Goal: Task Accomplishment & Management: Manage account settings

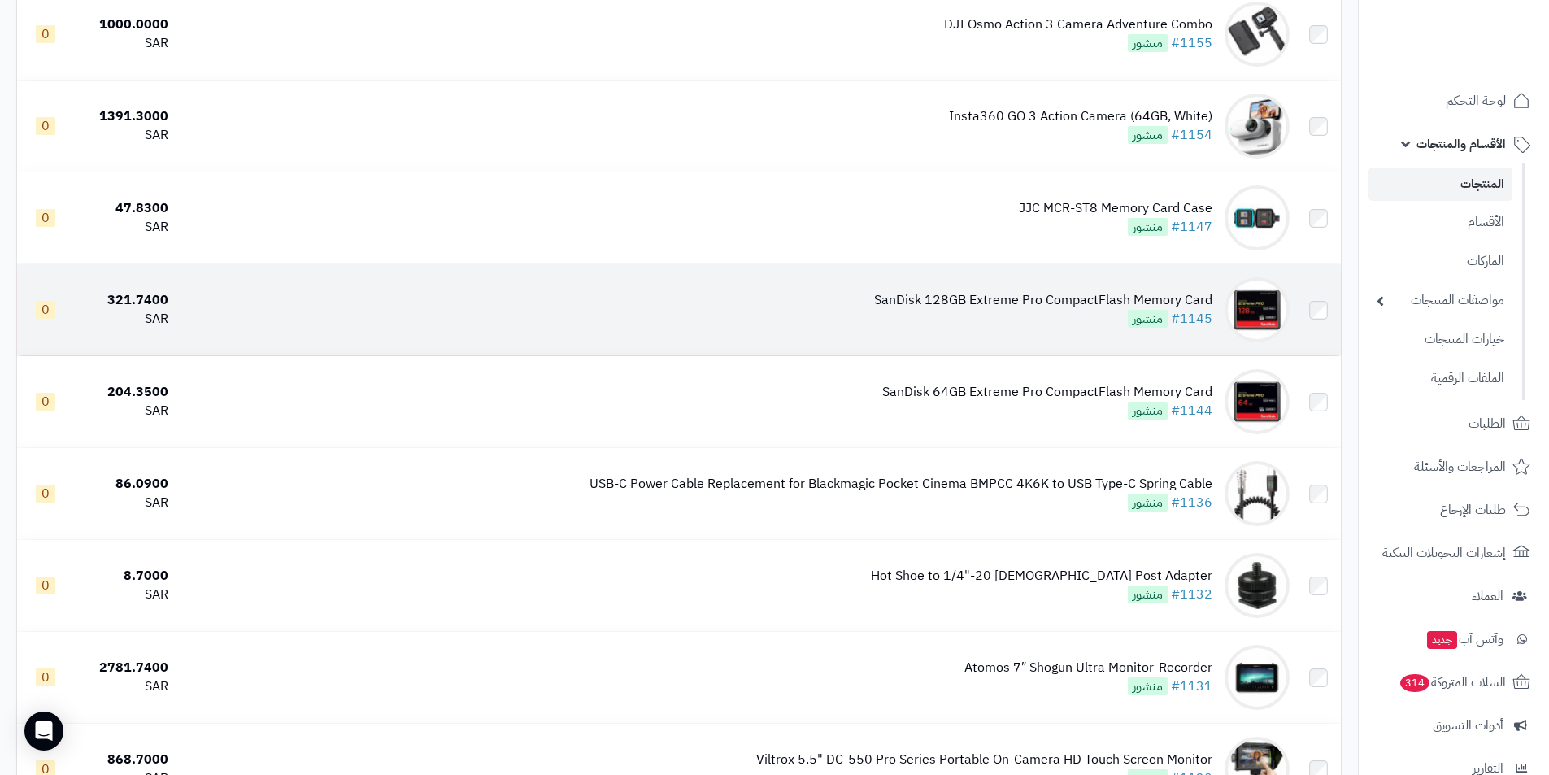
scroll to position [6832, 0]
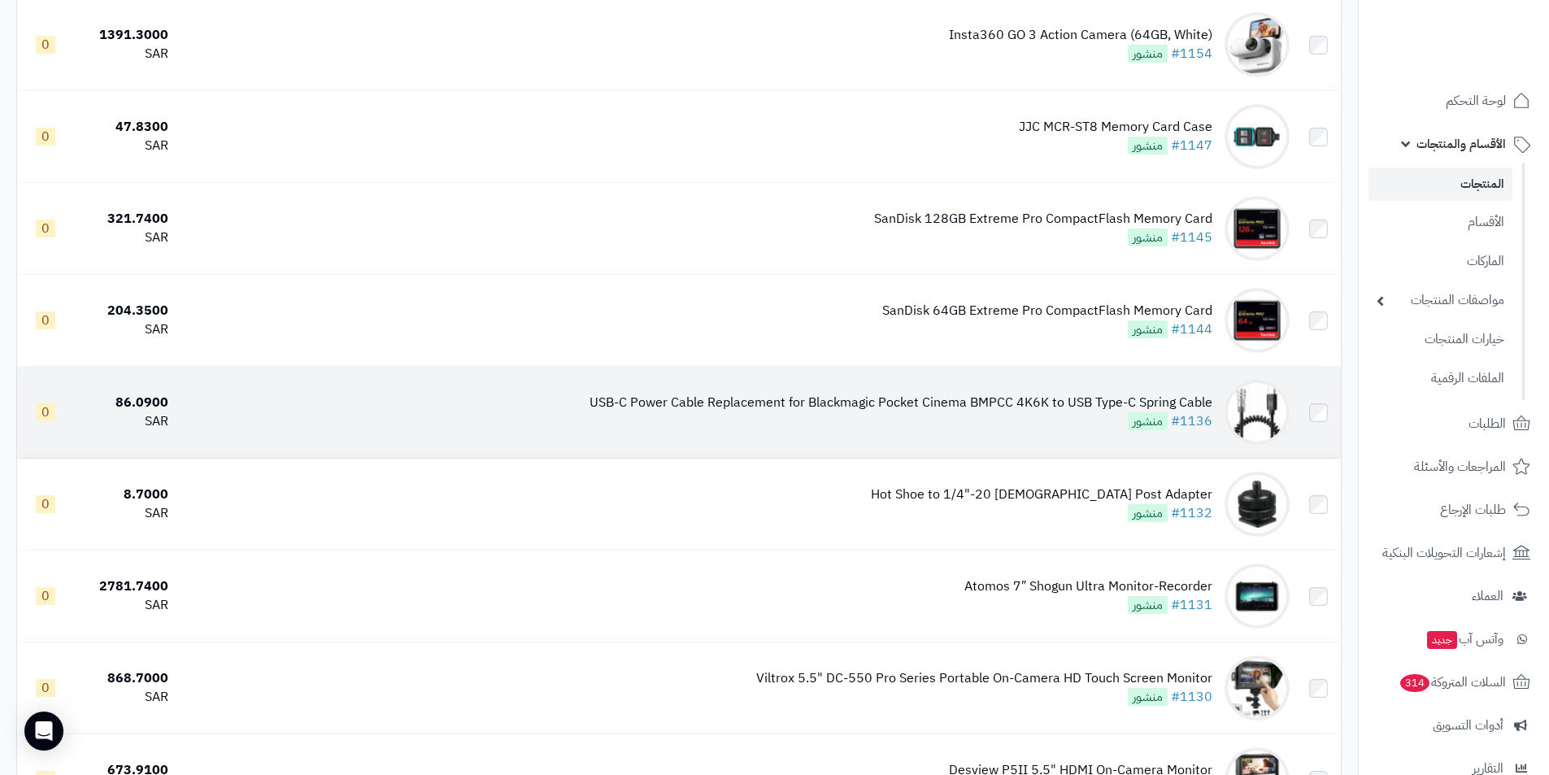
click at [1139, 407] on div "USB-C Power Cable Replacement for Blackmagic Pocket Cinema BMPCC 4K6K to USB Ty…" at bounding box center [901, 403] width 623 height 19
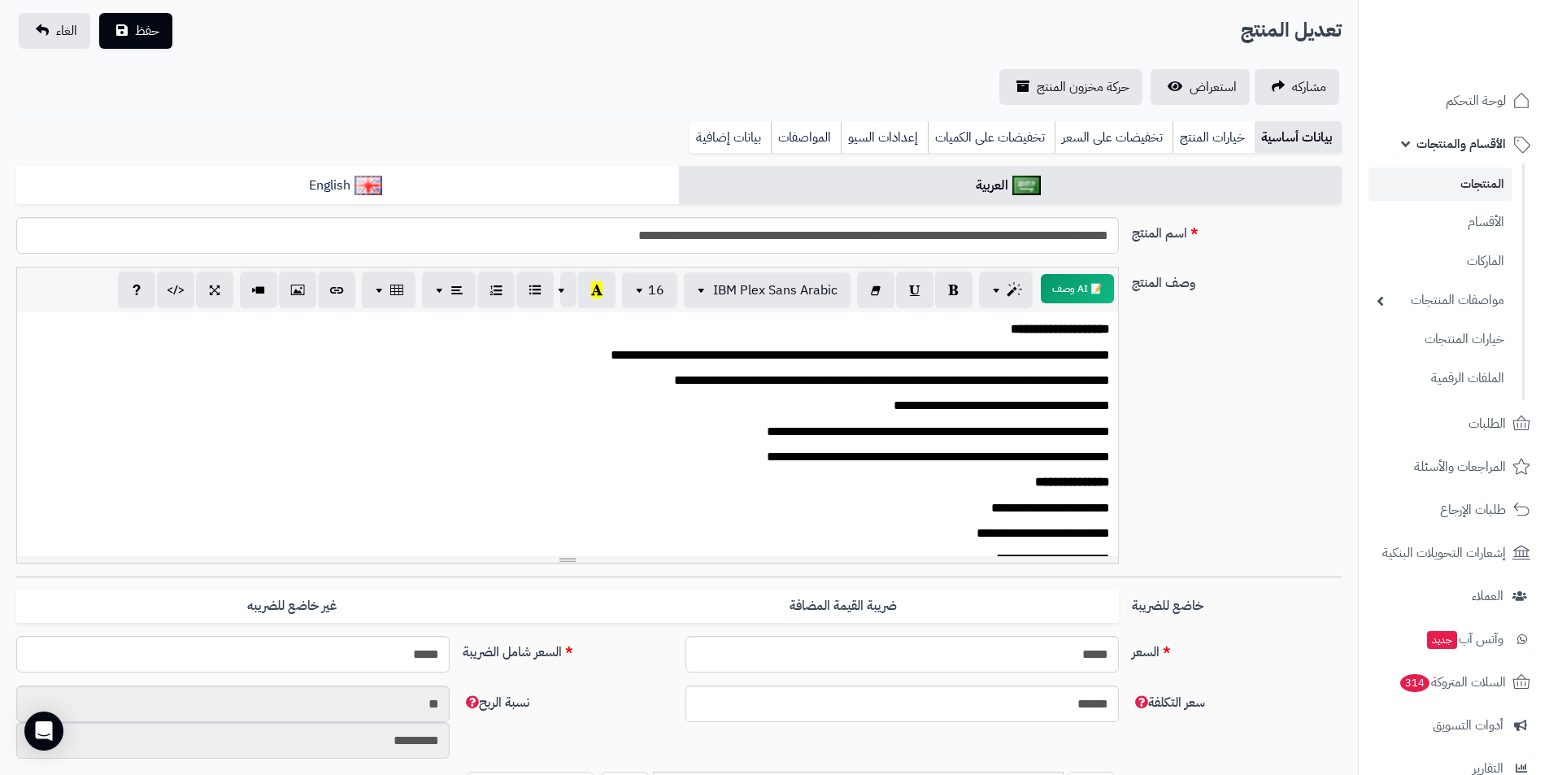
scroll to position [81, 0]
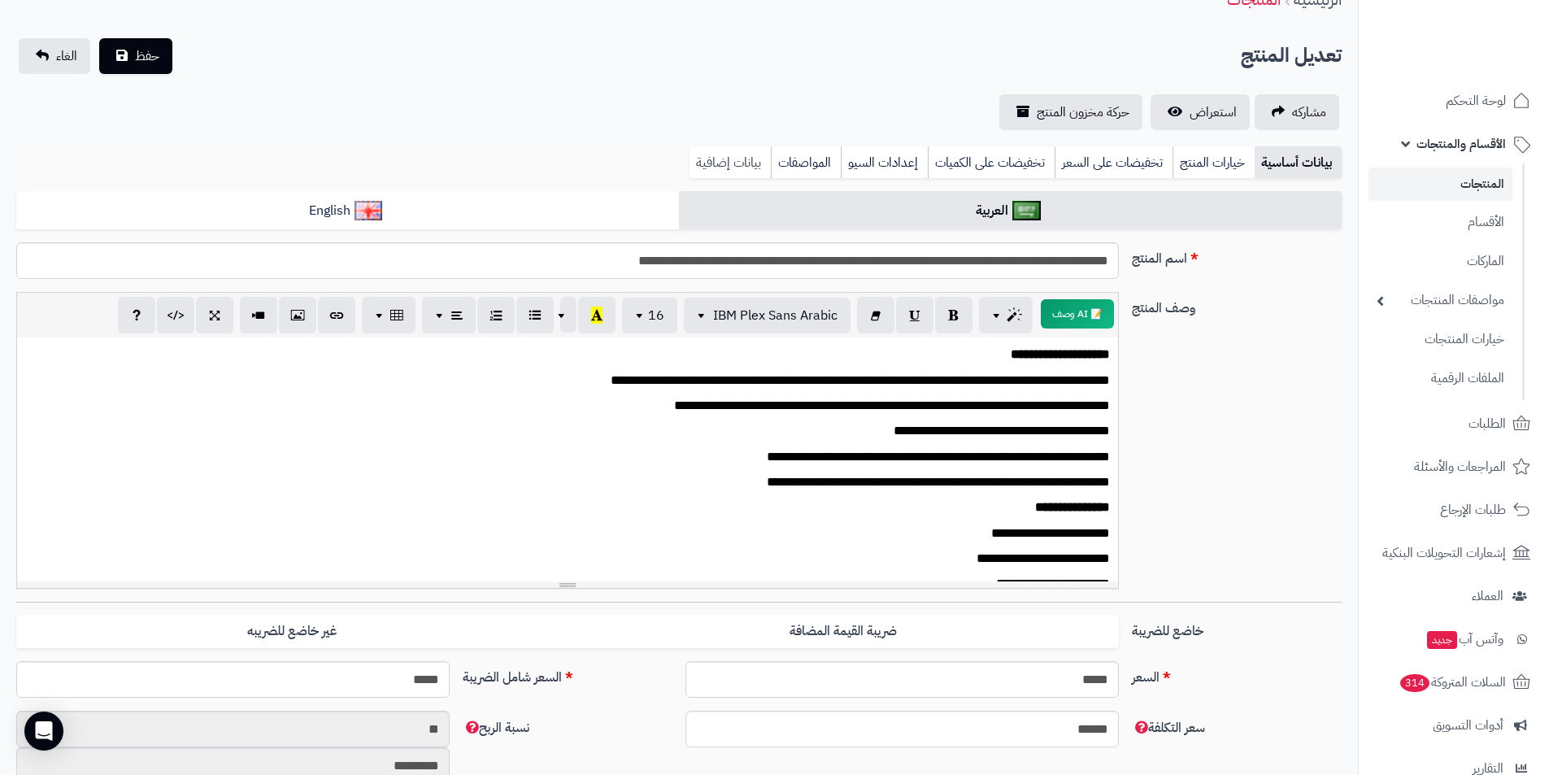
click at [751, 156] on link "بيانات إضافية" at bounding box center [730, 162] width 81 height 33
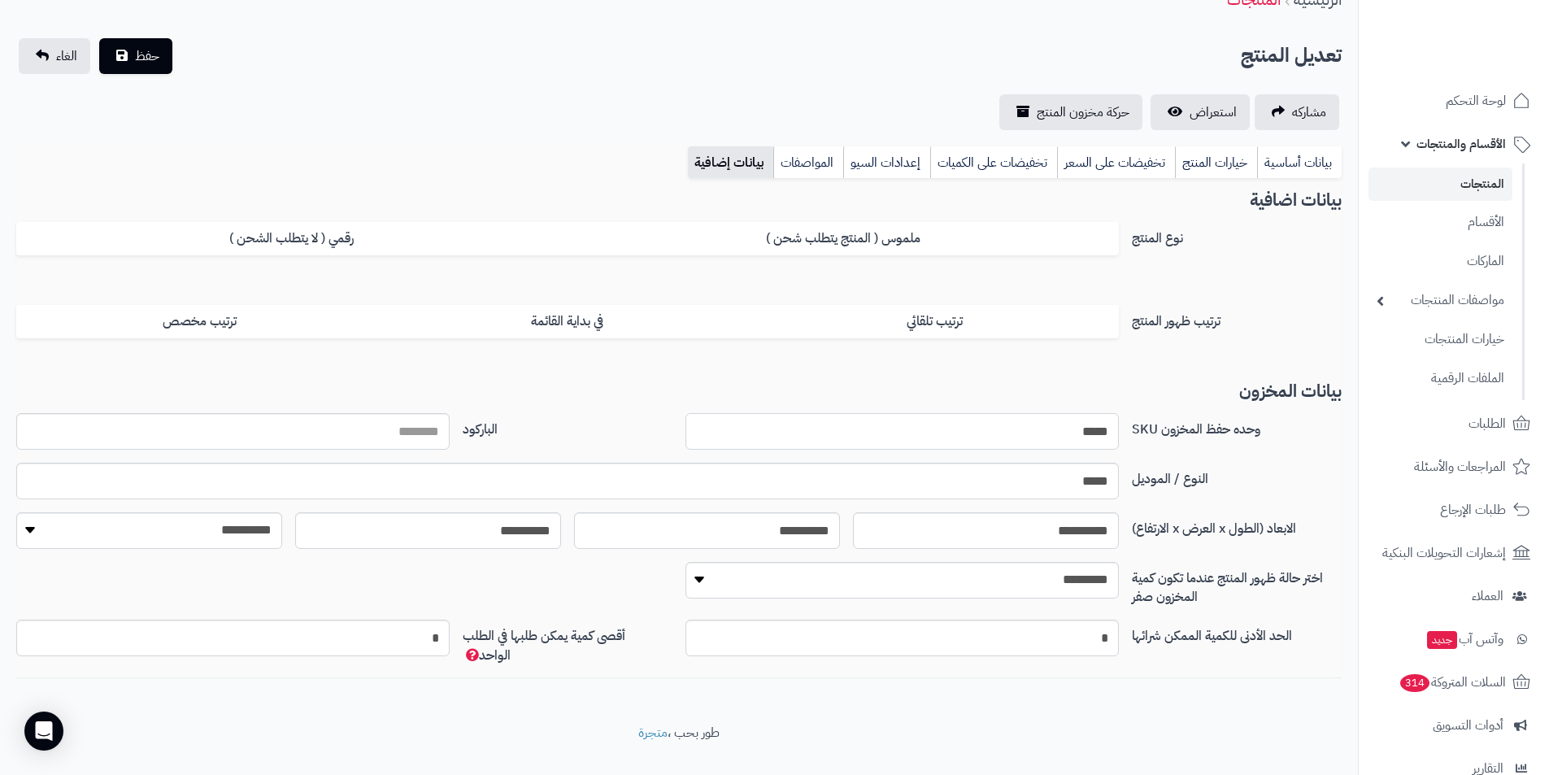
click at [979, 432] on input "*****" at bounding box center [902, 431] width 433 height 37
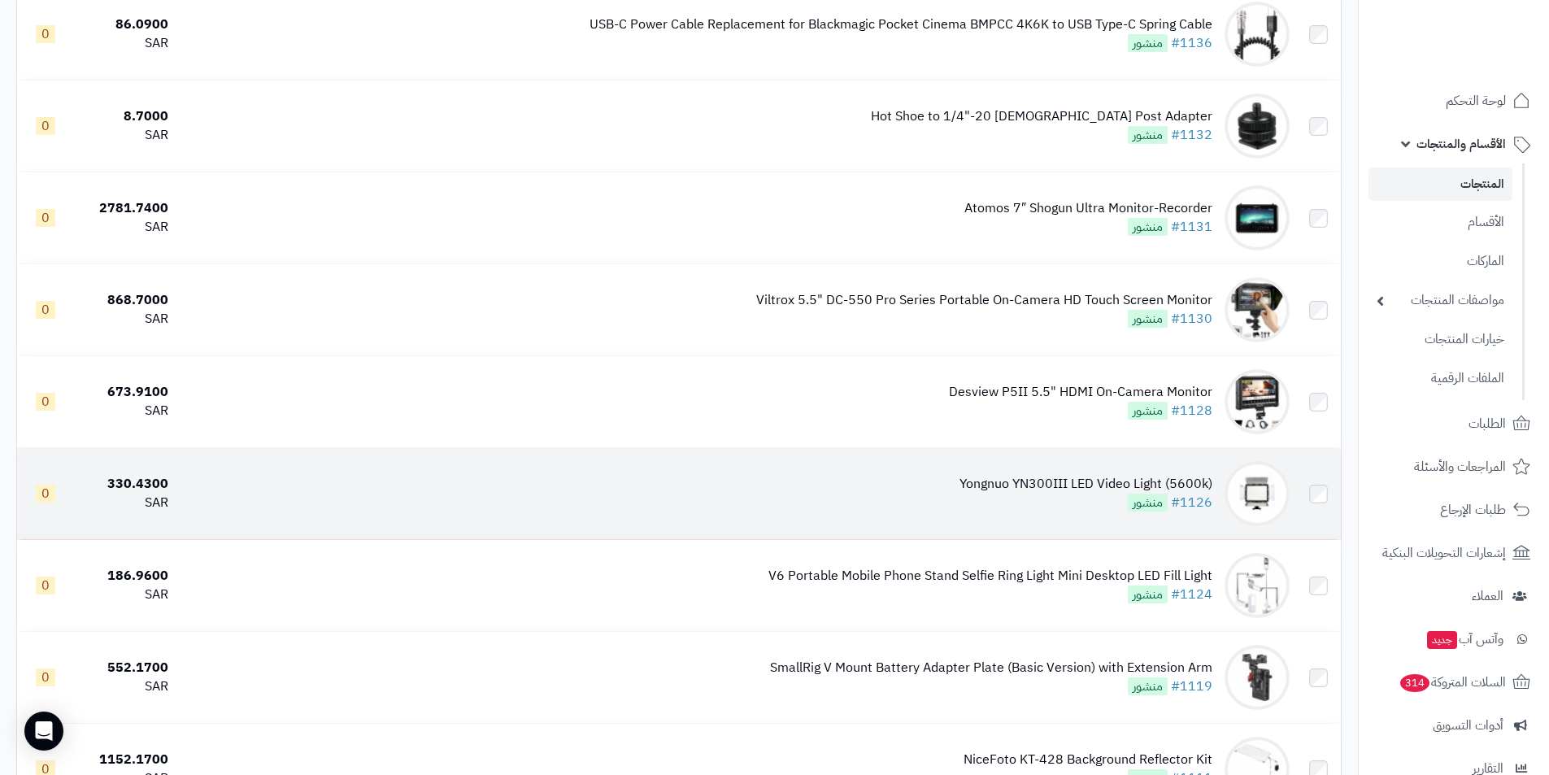
scroll to position [7238, 0]
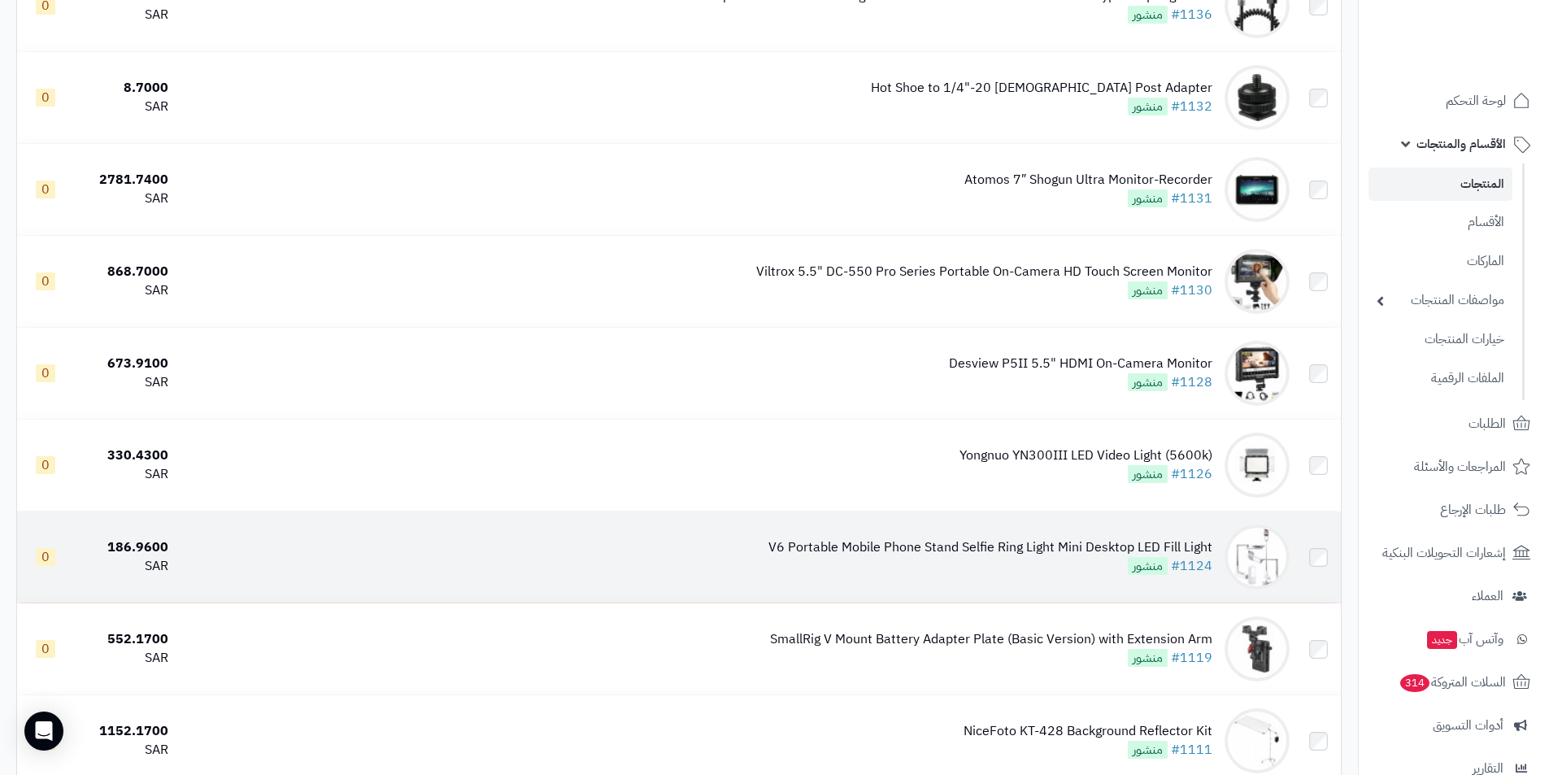
click at [940, 563] on div "V6 Portable Mobile Phone Stand Selfie Ring Light Mini Desktop LED Fill Light #1…" at bounding box center [991, 556] width 444 height 37
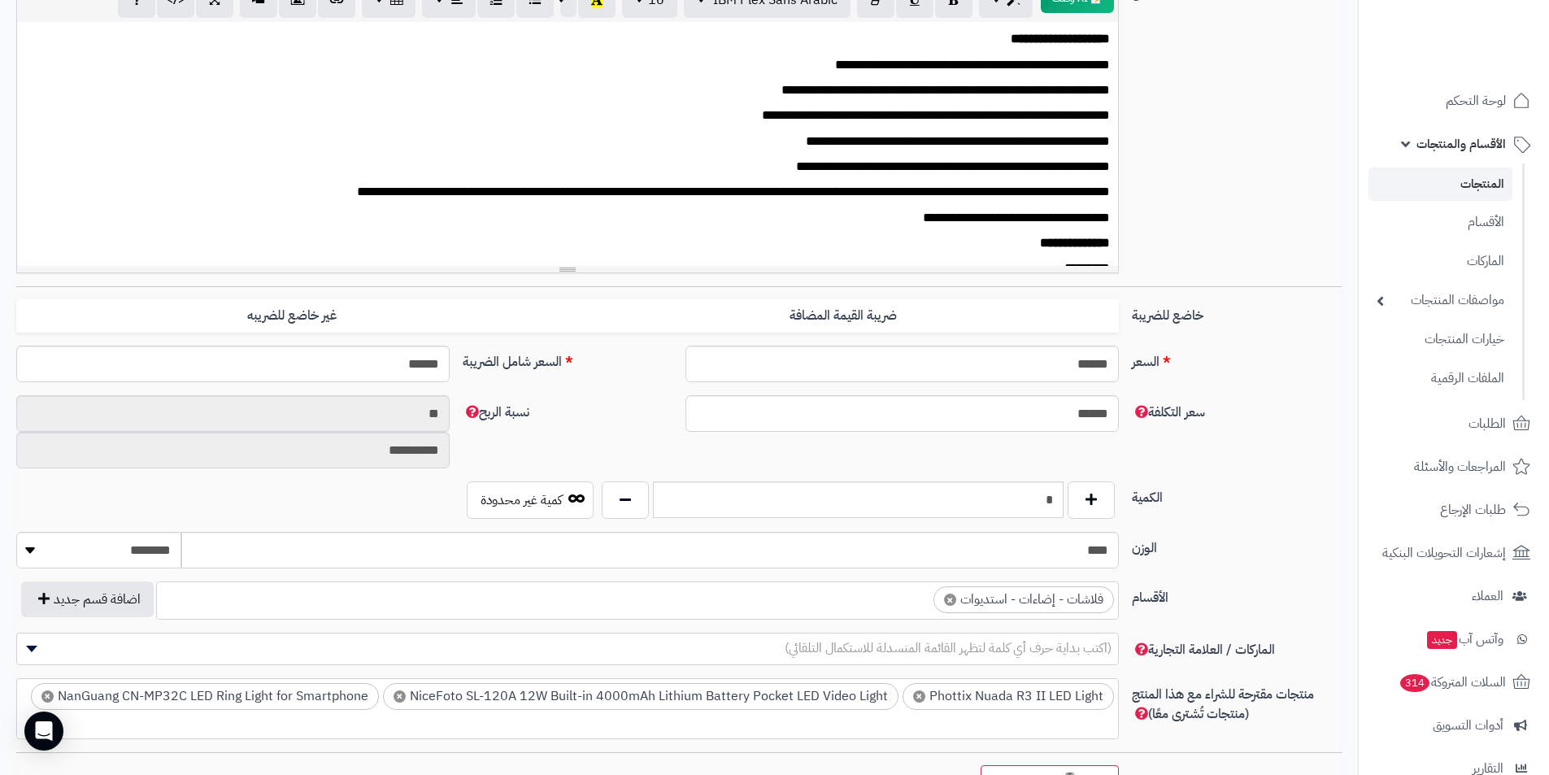
scroll to position [394, 0]
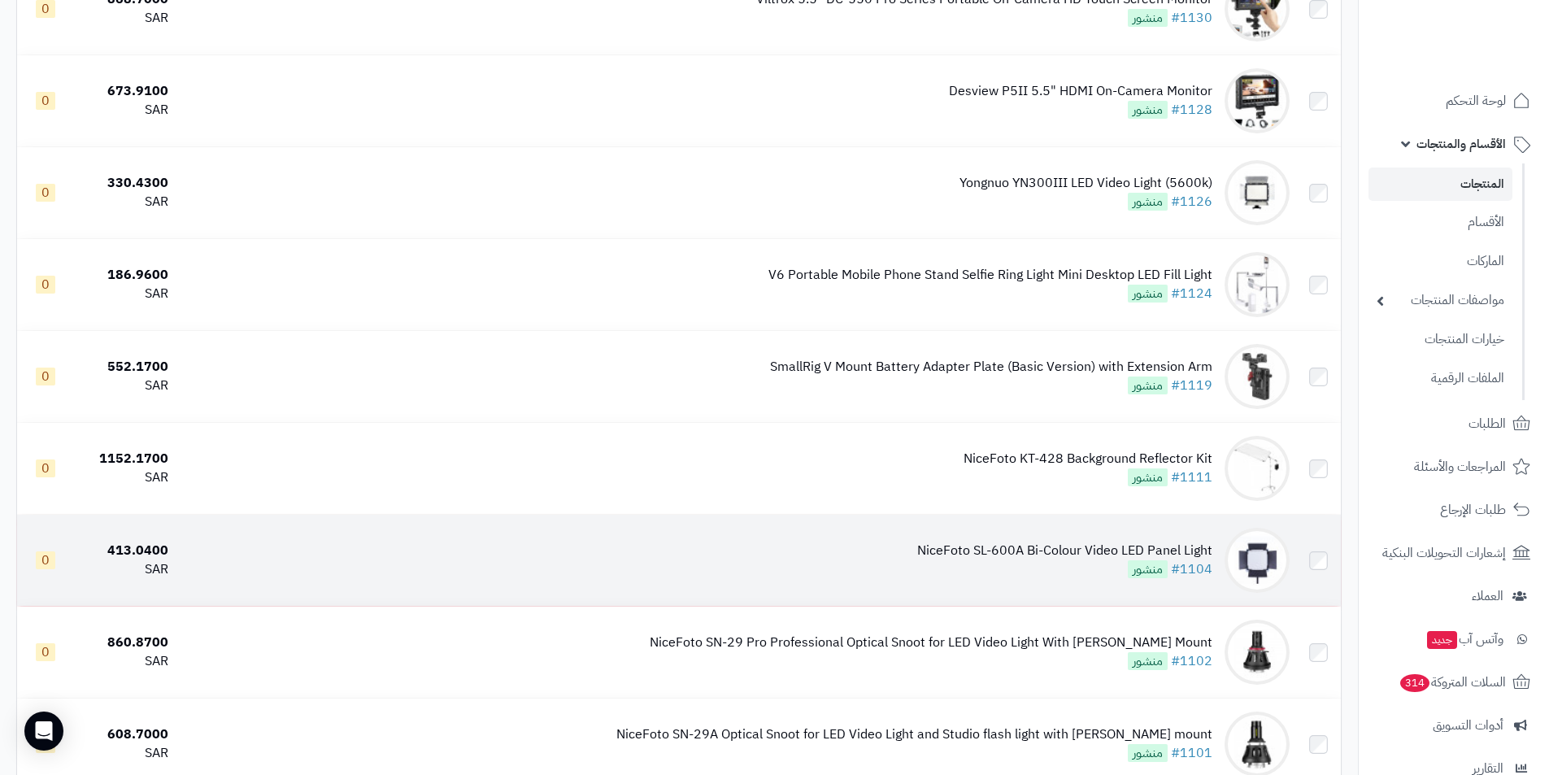
scroll to position [7482, 0]
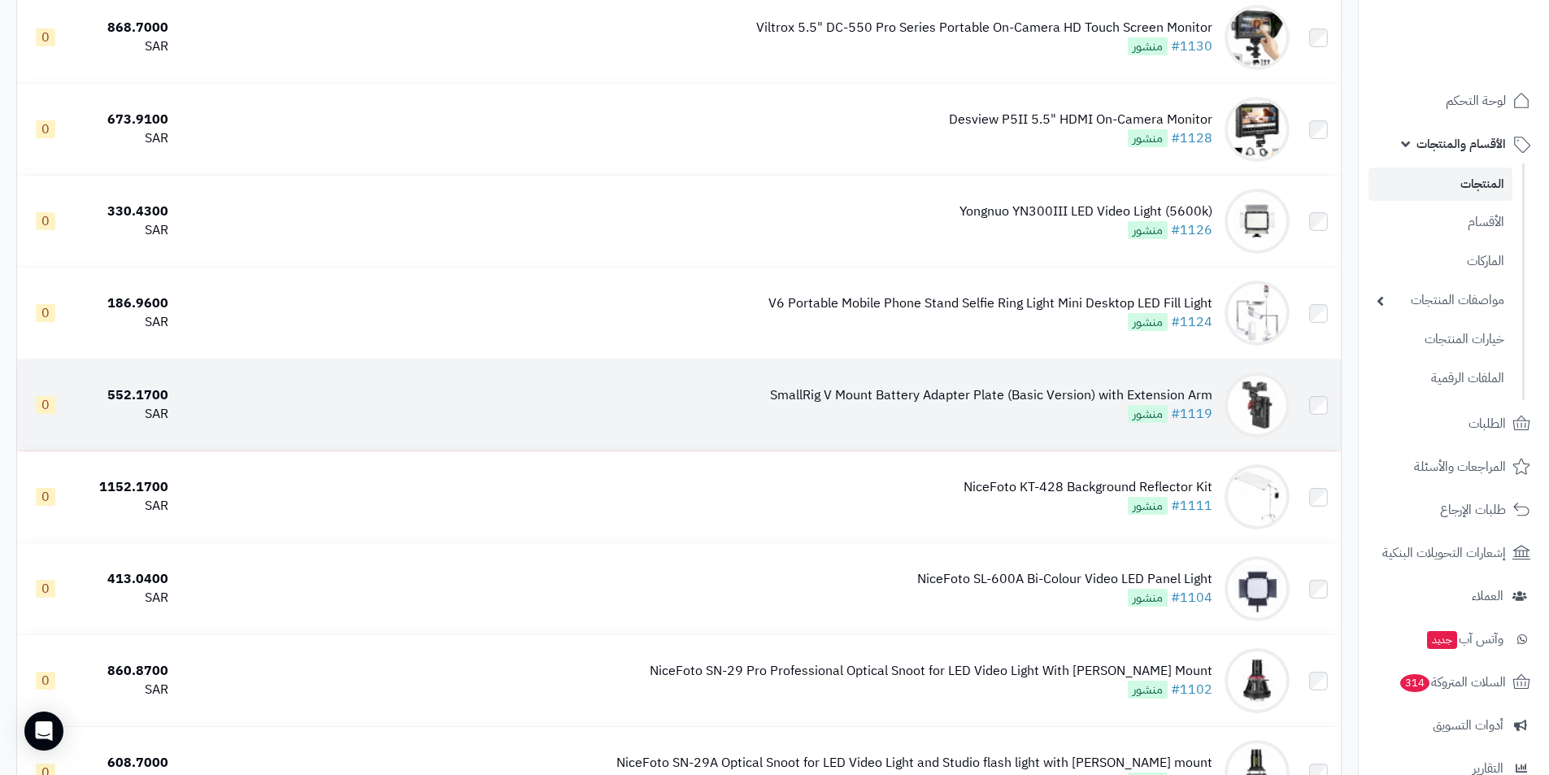
click at [775, 394] on td "SmallRig V Mount Battery Adapter Plate (Basic Version) with Extension Arm #1119…" at bounding box center [736, 404] width 1122 height 91
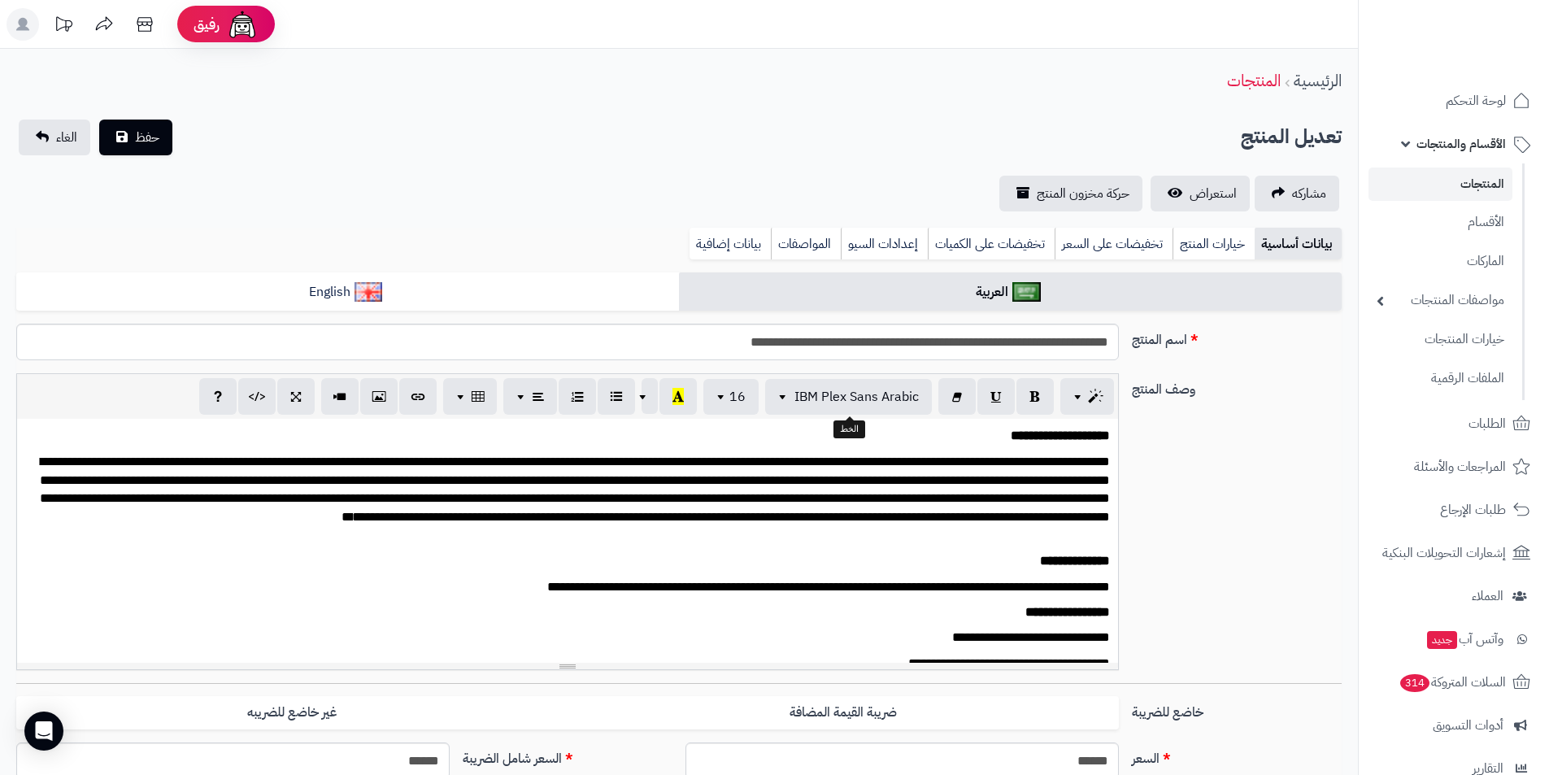
scroll to position [134, 0]
click at [721, 250] on link "بيانات إضافية" at bounding box center [730, 244] width 81 height 33
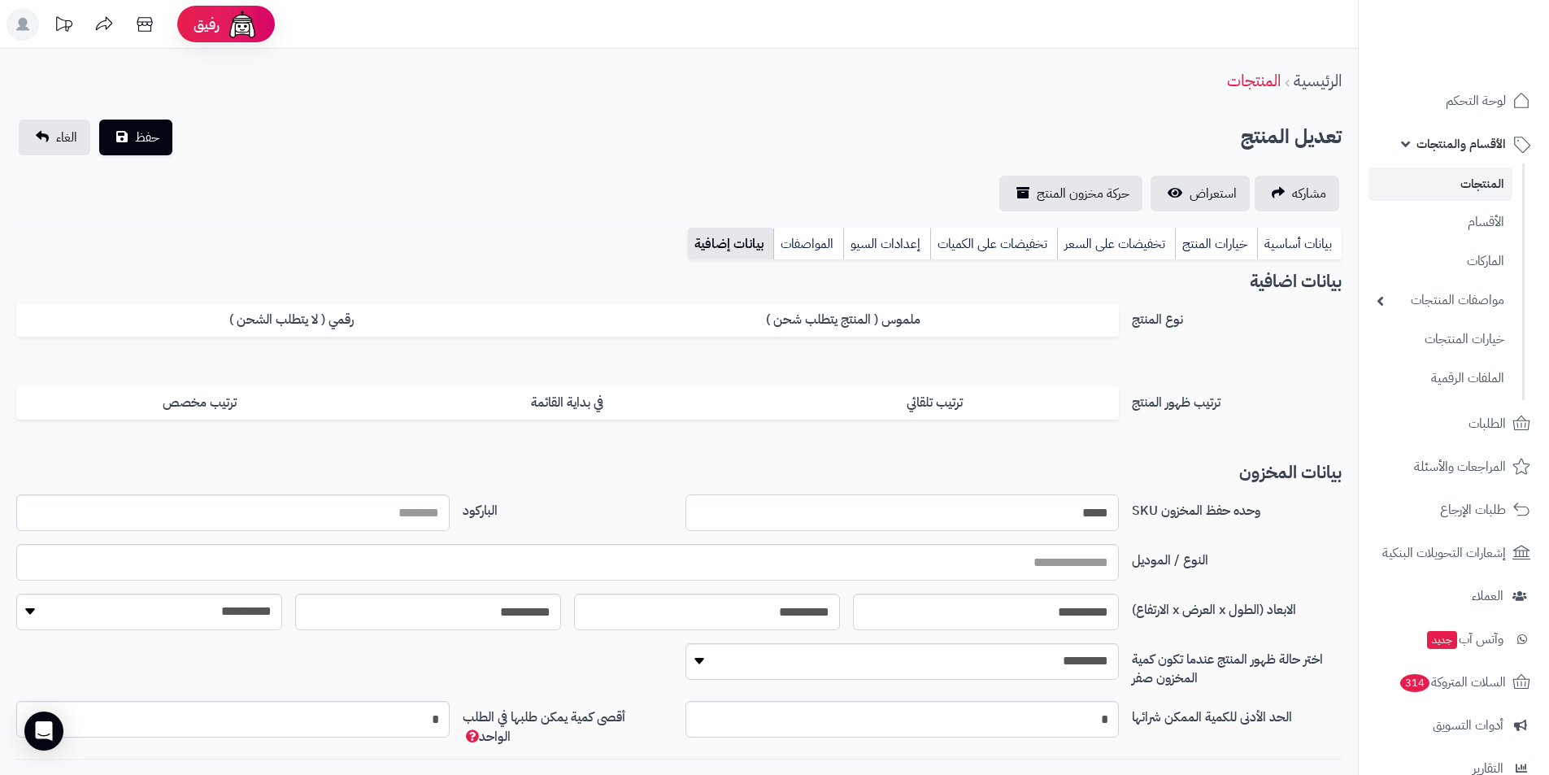
click at [965, 527] on input "*****" at bounding box center [902, 512] width 433 height 37
click at [965, 525] on input "*****" at bounding box center [902, 512] width 433 height 37
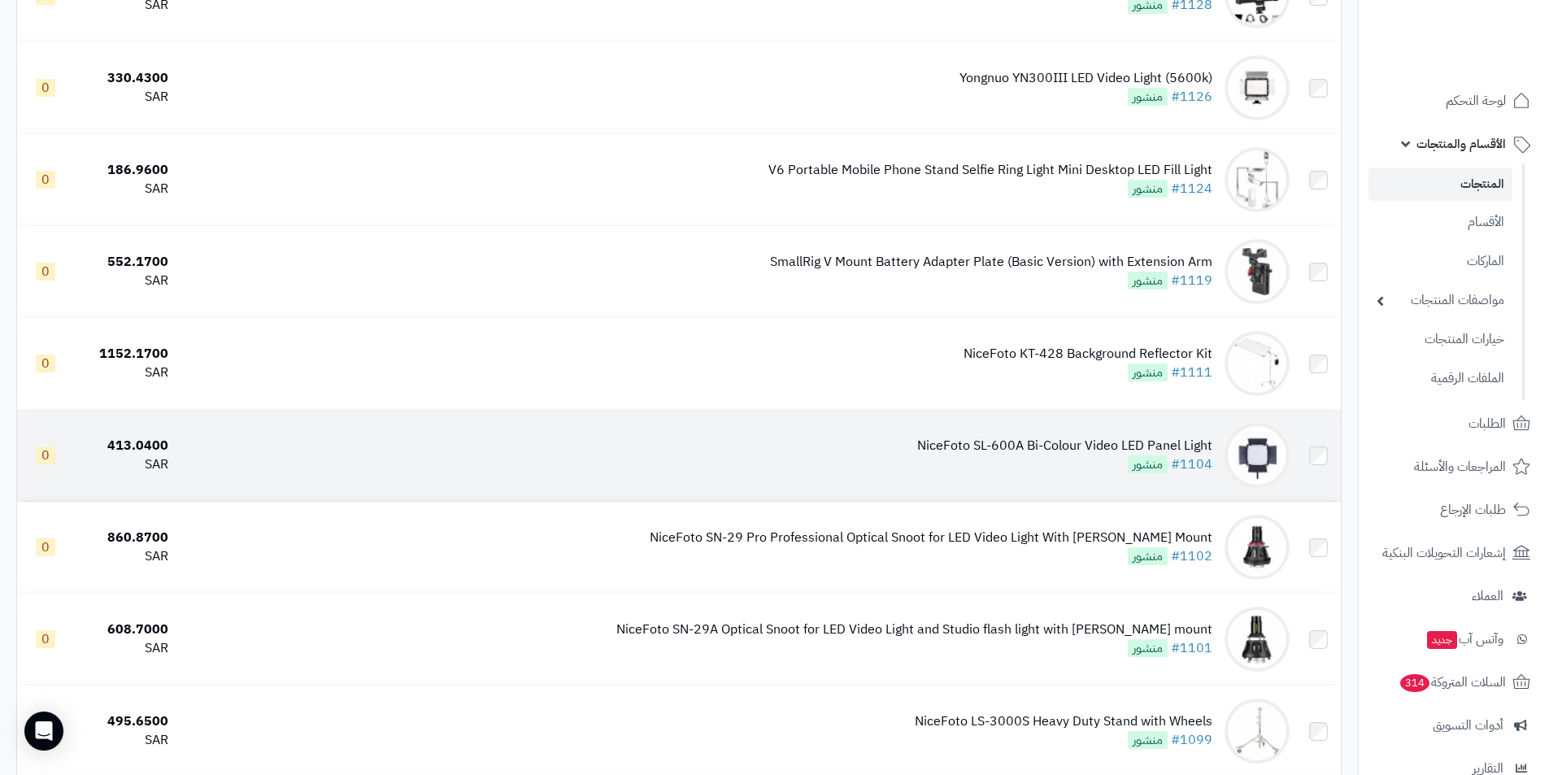
scroll to position [7645, 0]
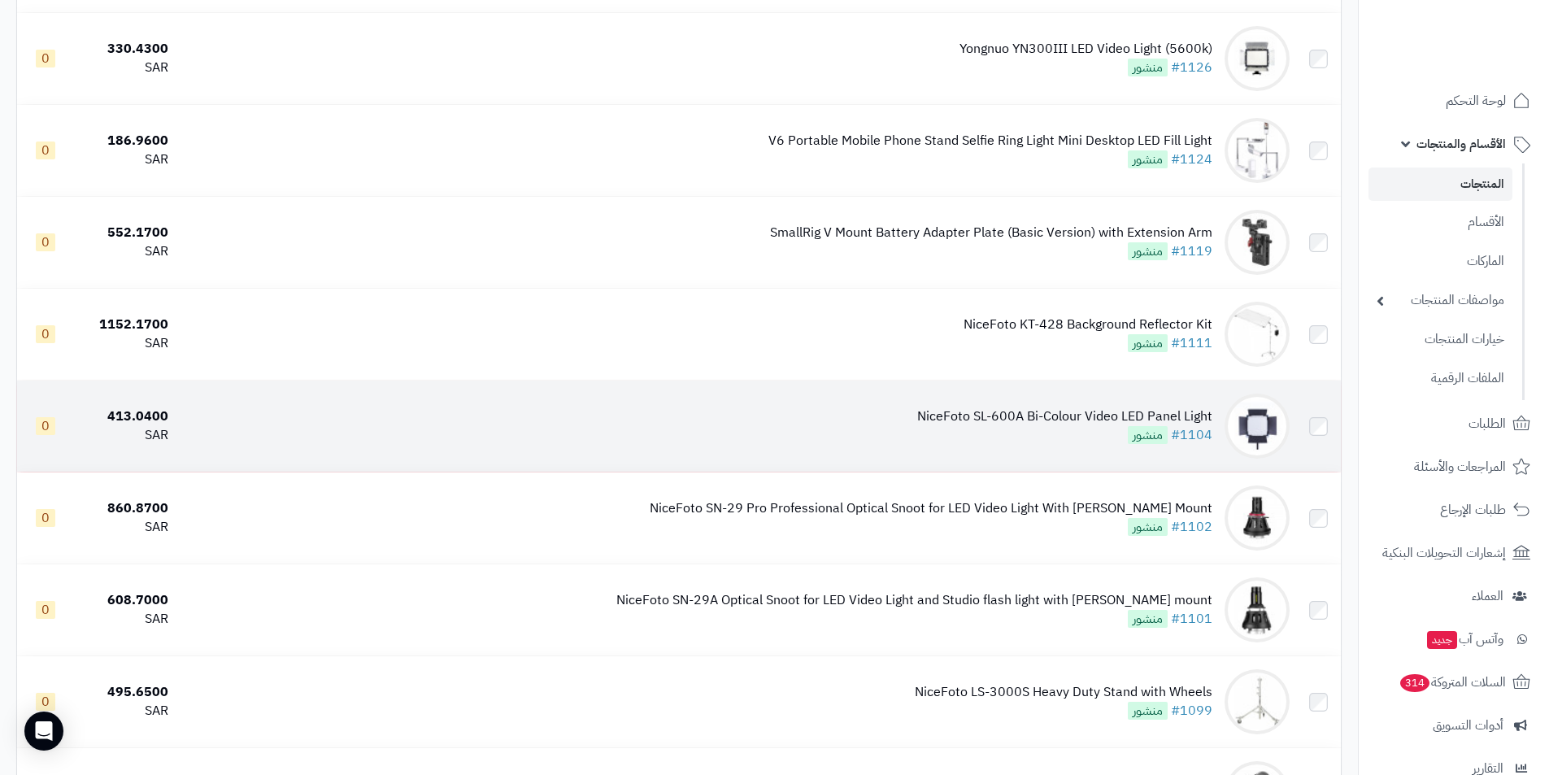
click at [1033, 412] on div "NiceFoto SL-600A Bi-Colour Video LED Panel Light" at bounding box center [1064, 416] width 295 height 19
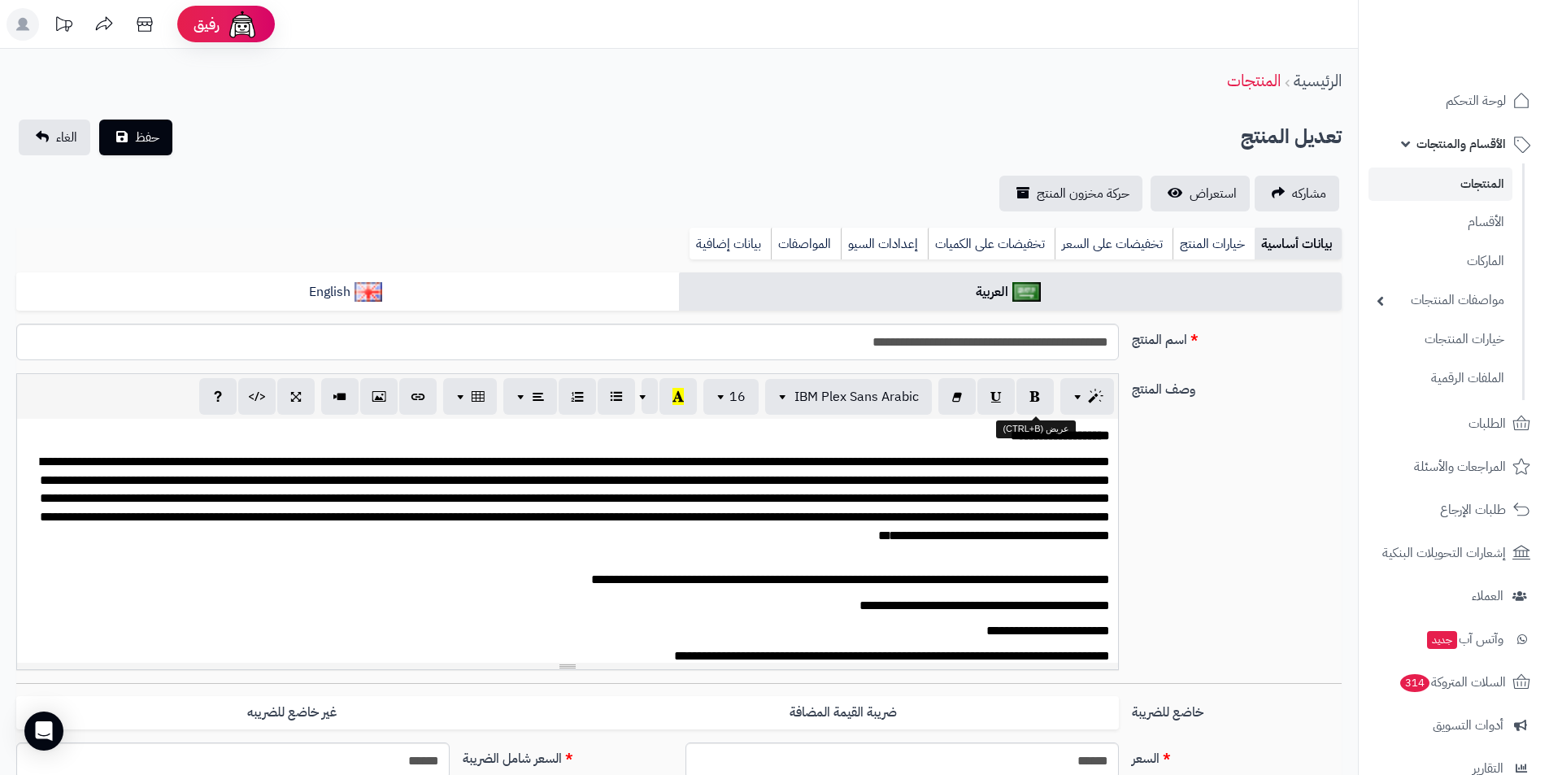
scroll to position [216, 0]
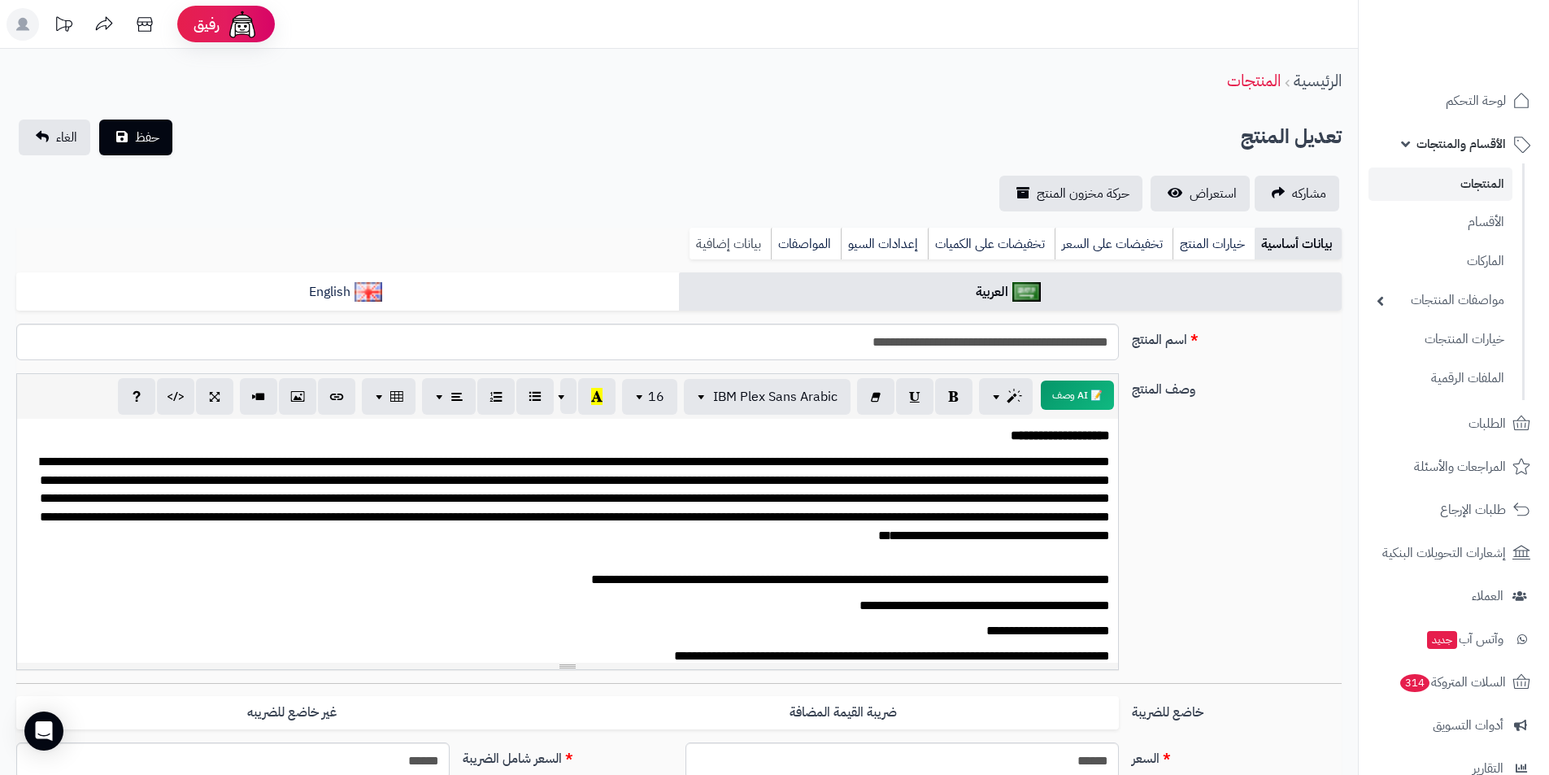
click at [714, 243] on link "بيانات إضافية" at bounding box center [730, 244] width 81 height 33
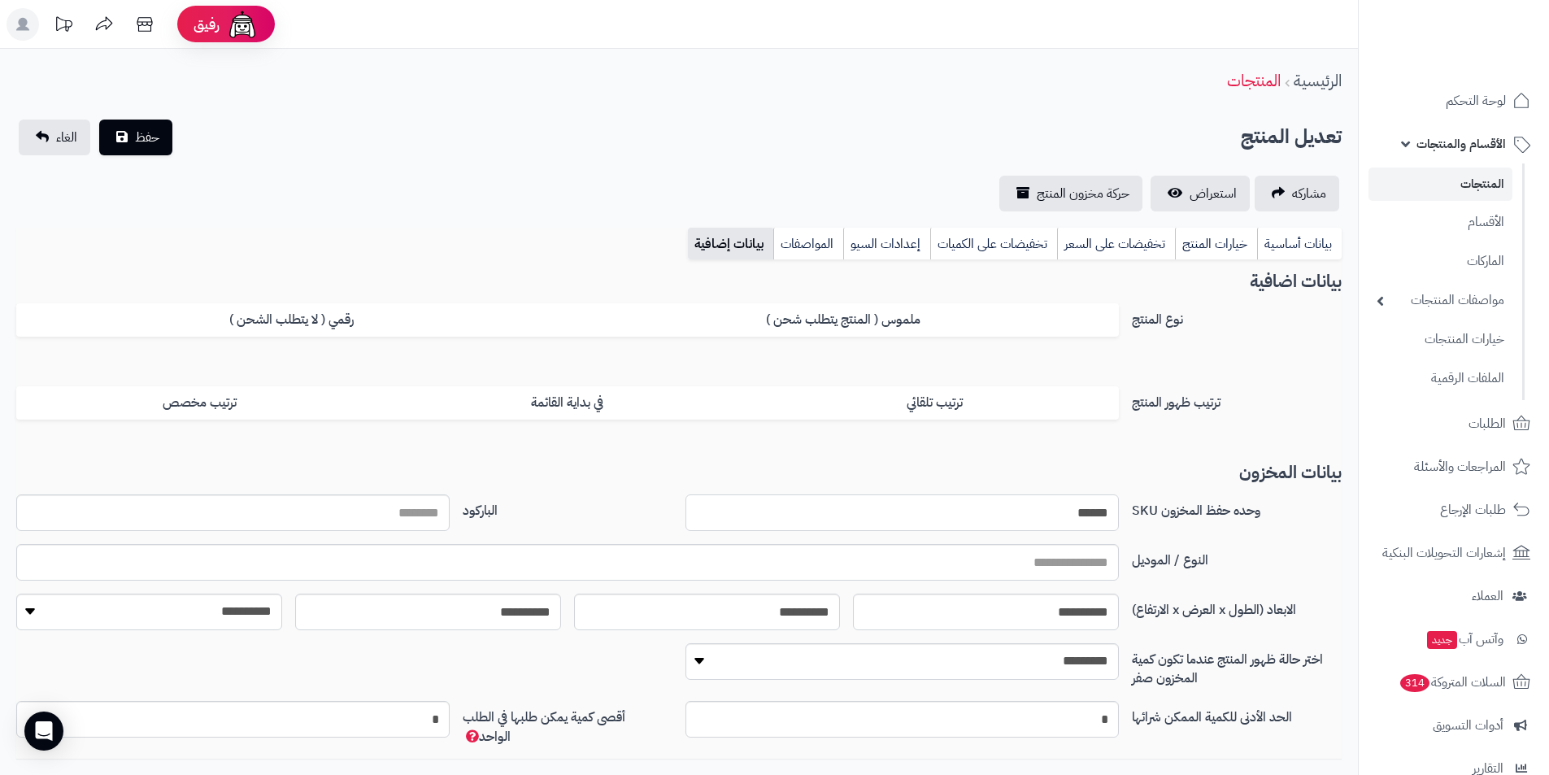
click at [1010, 498] on input "******" at bounding box center [902, 512] width 433 height 37
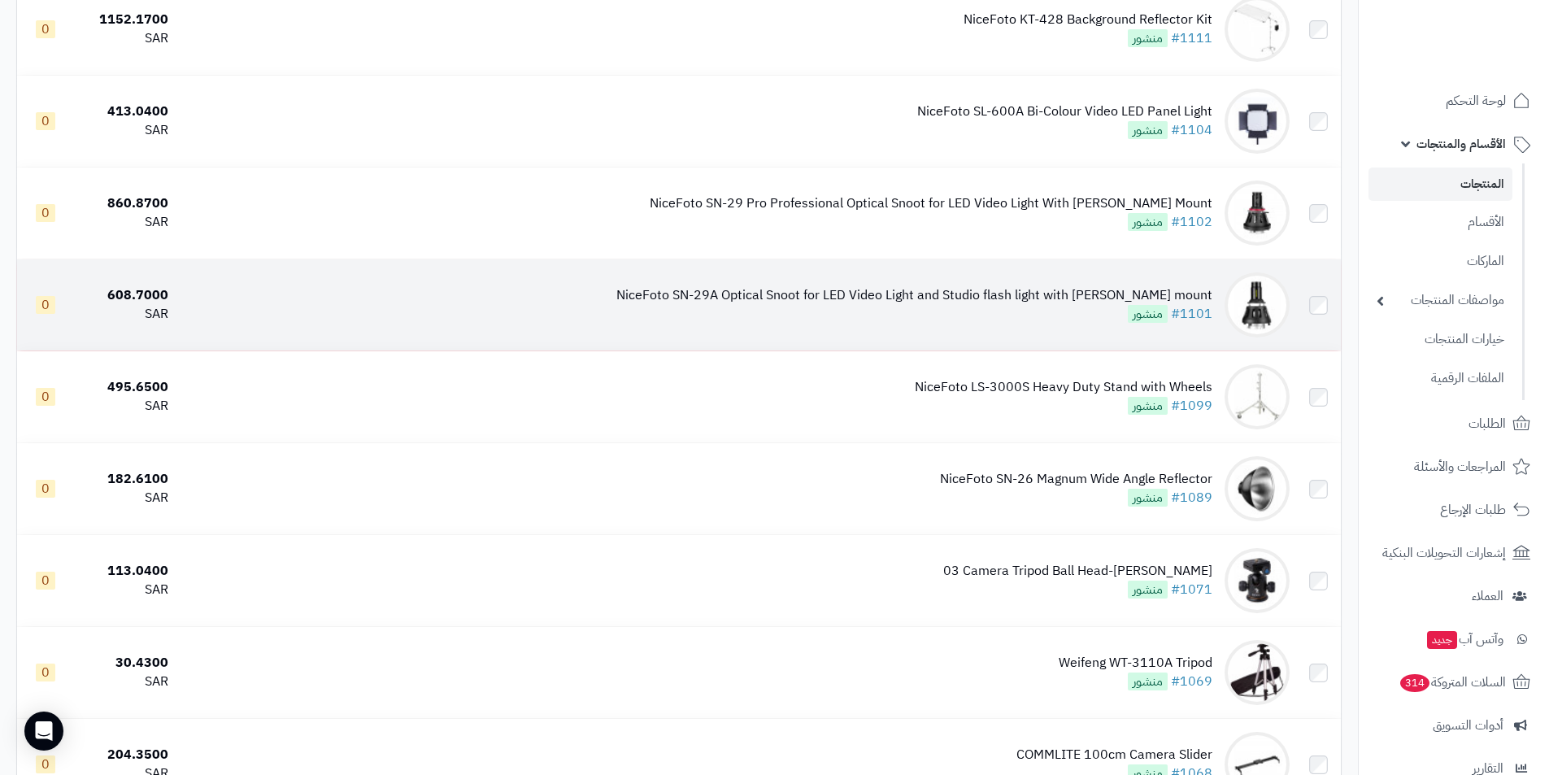
scroll to position [7970, 0]
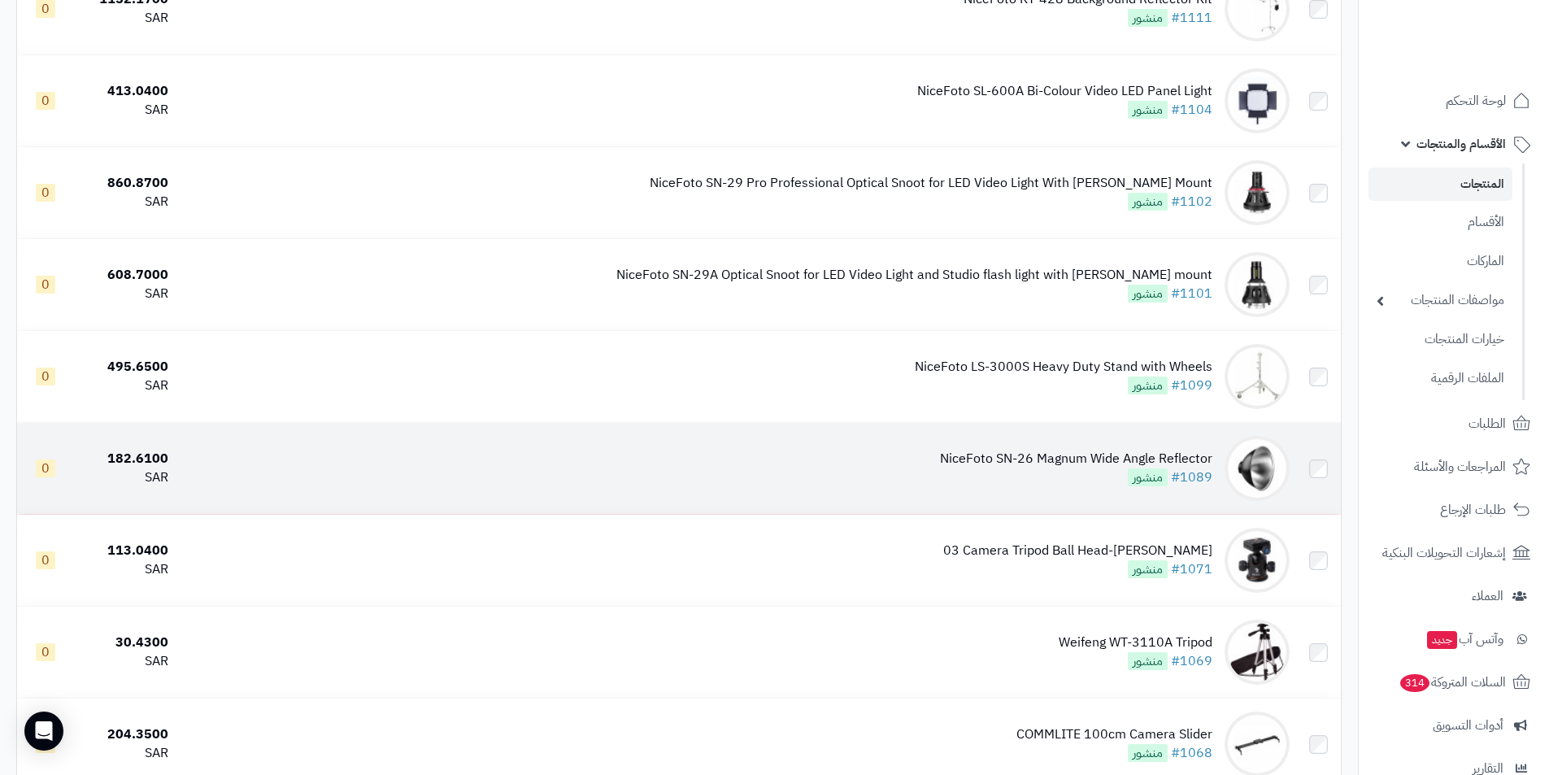
click at [1098, 457] on div "NiceFoto SN-26 Magnum Wide Angle Reflector" at bounding box center [1076, 459] width 272 height 19
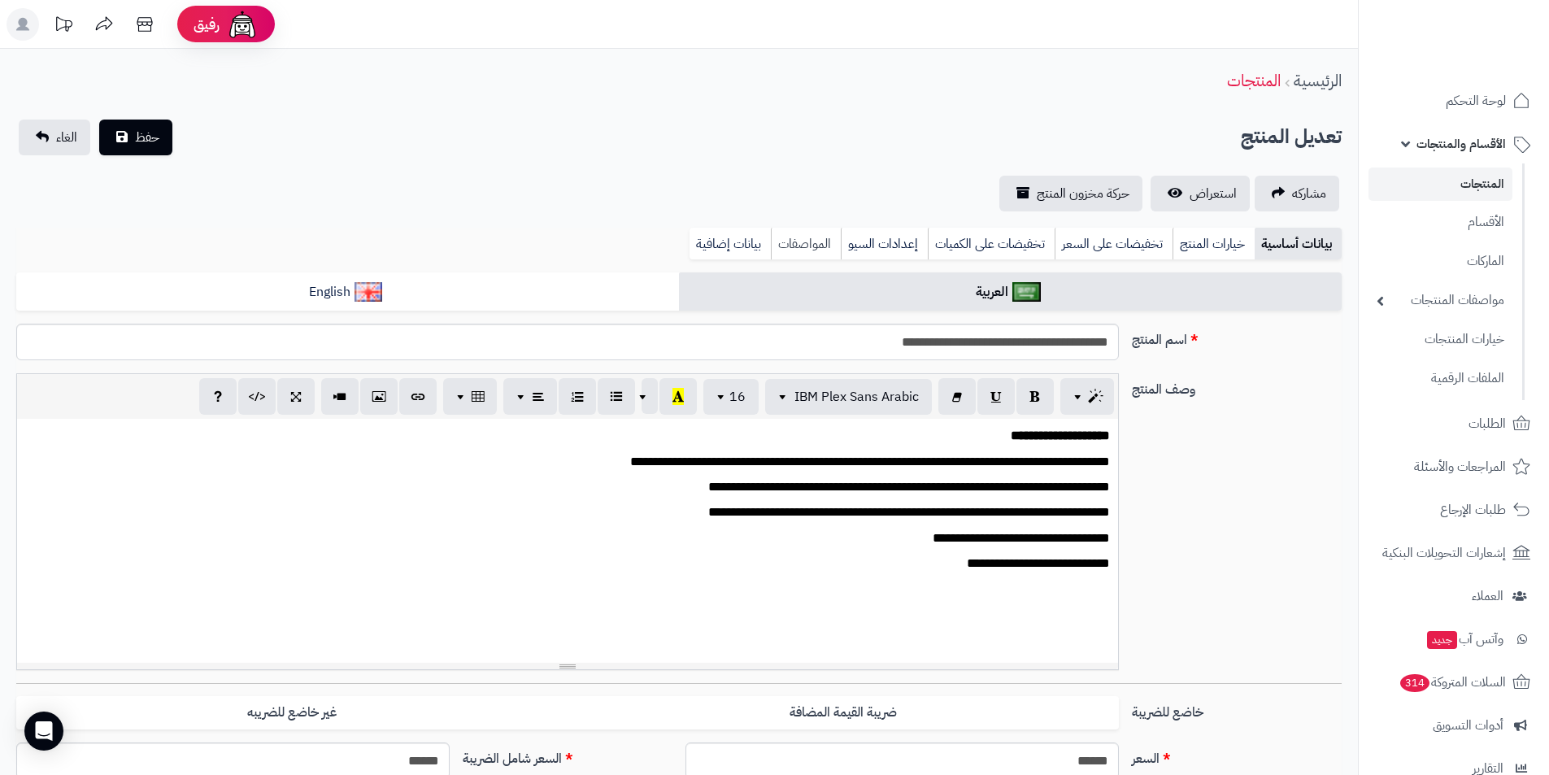
scroll to position [12, 0]
click at [707, 242] on link "بيانات إضافية" at bounding box center [730, 244] width 81 height 33
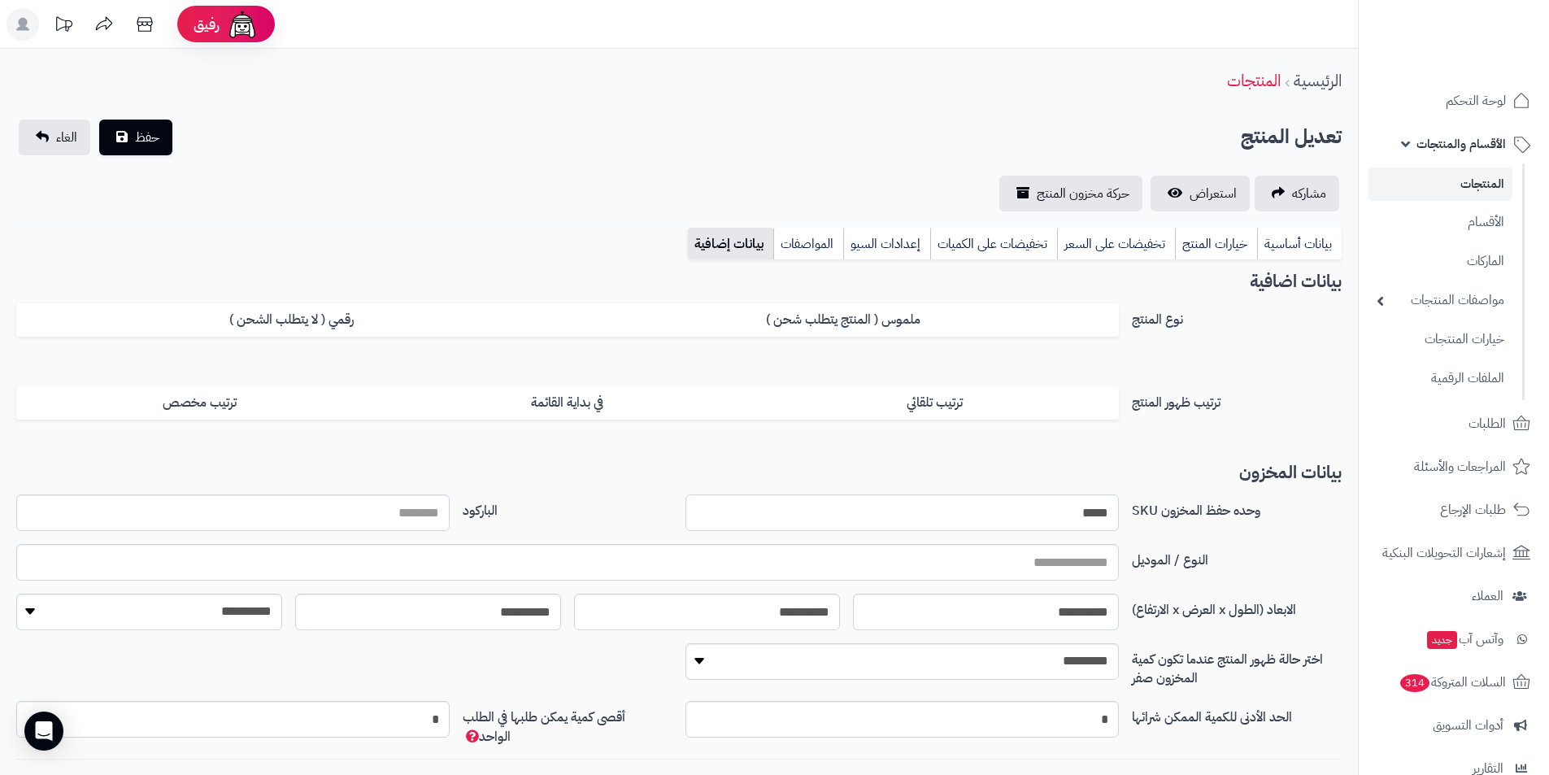
click at [1098, 516] on input "*****" at bounding box center [902, 512] width 433 height 37
drag, startPoint x: 1301, startPoint y: 246, endPoint x: 1226, endPoint y: 338, distance: 117.9
click at [1300, 246] on link "بيانات أساسية" at bounding box center [1299, 244] width 85 height 33
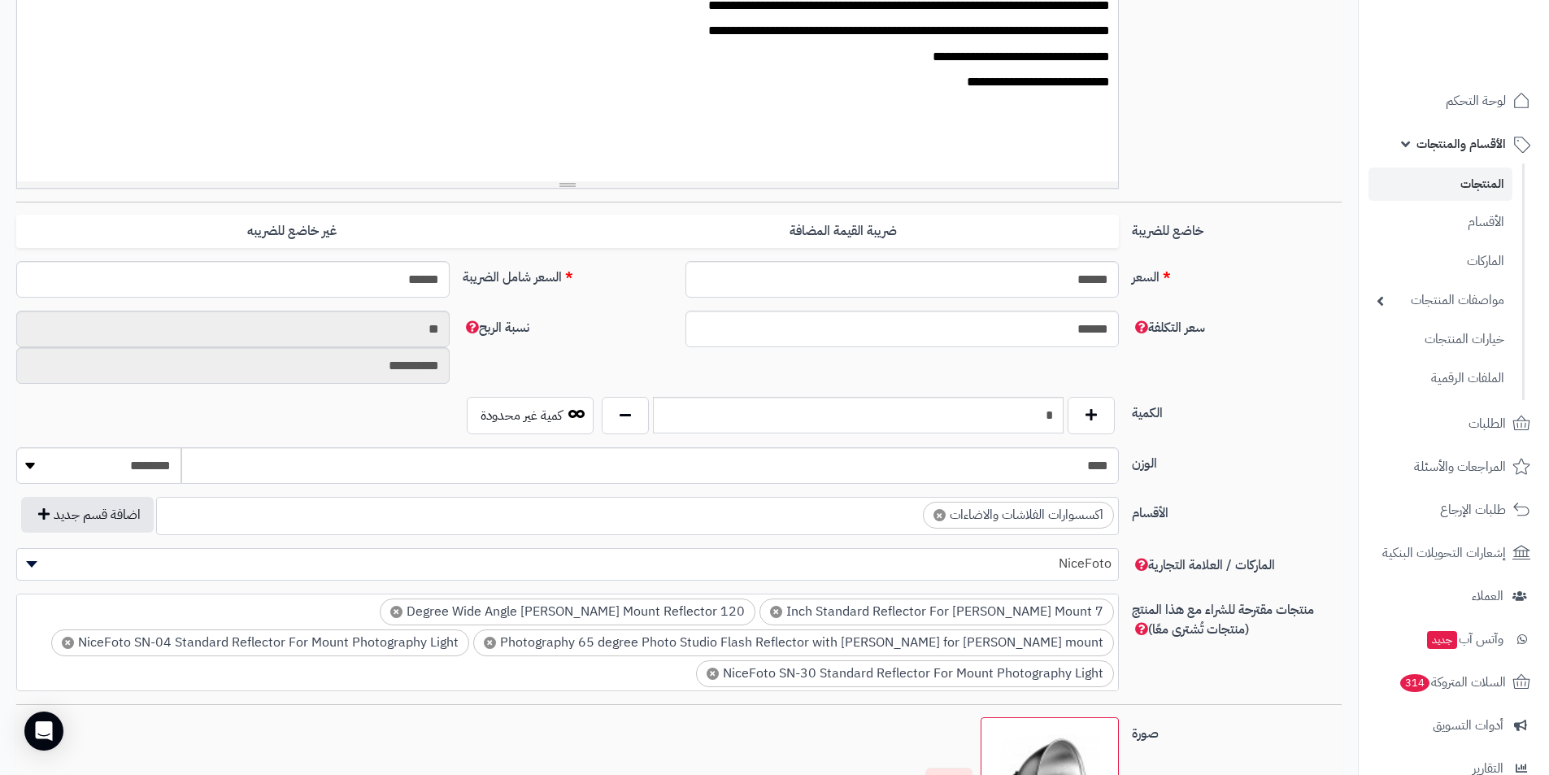
scroll to position [488, 0]
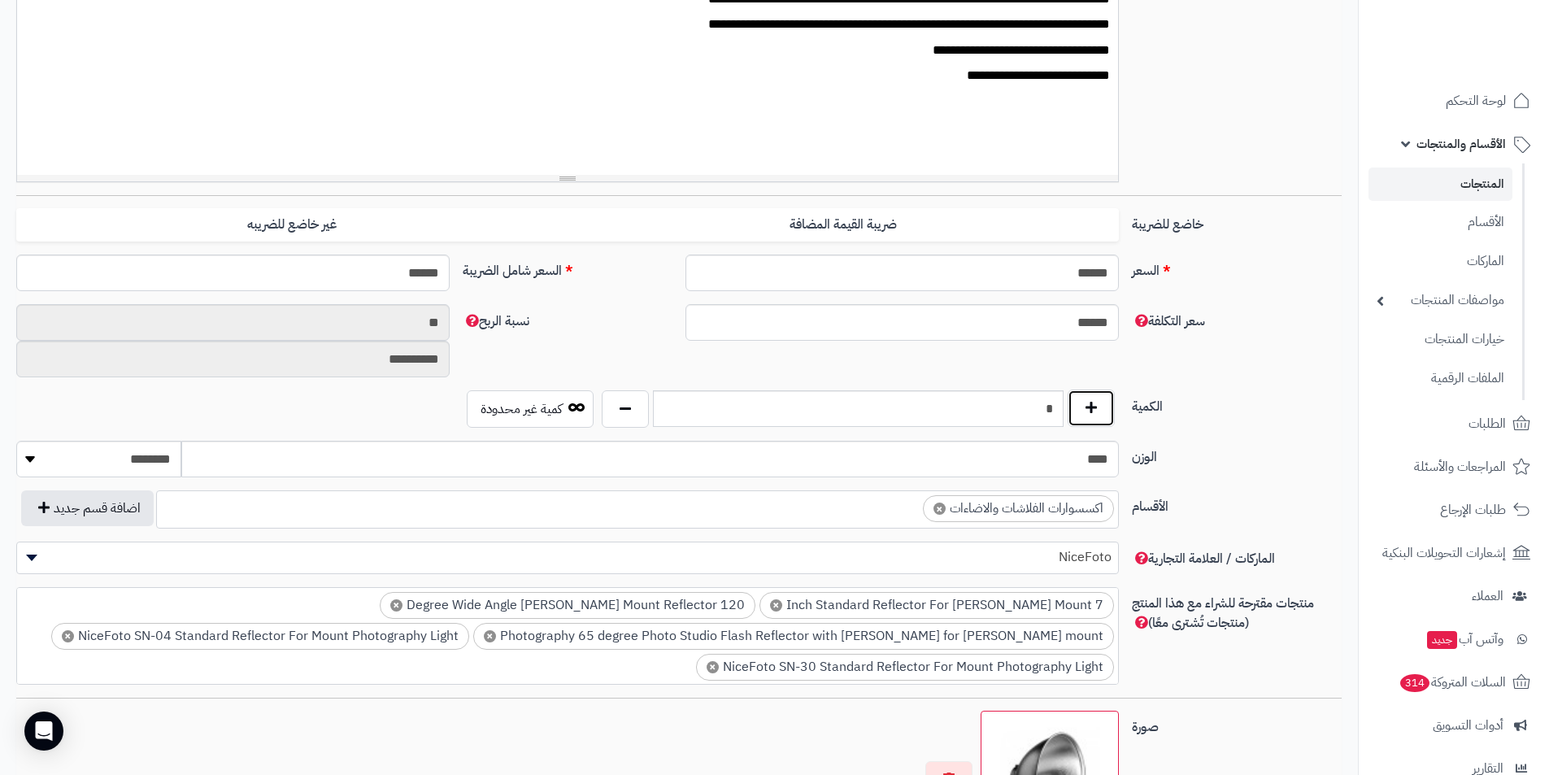
click at [1104, 416] on button "button" at bounding box center [1091, 408] width 47 height 37
click at [1103, 415] on button "button" at bounding box center [1091, 408] width 47 height 37
type input "*"
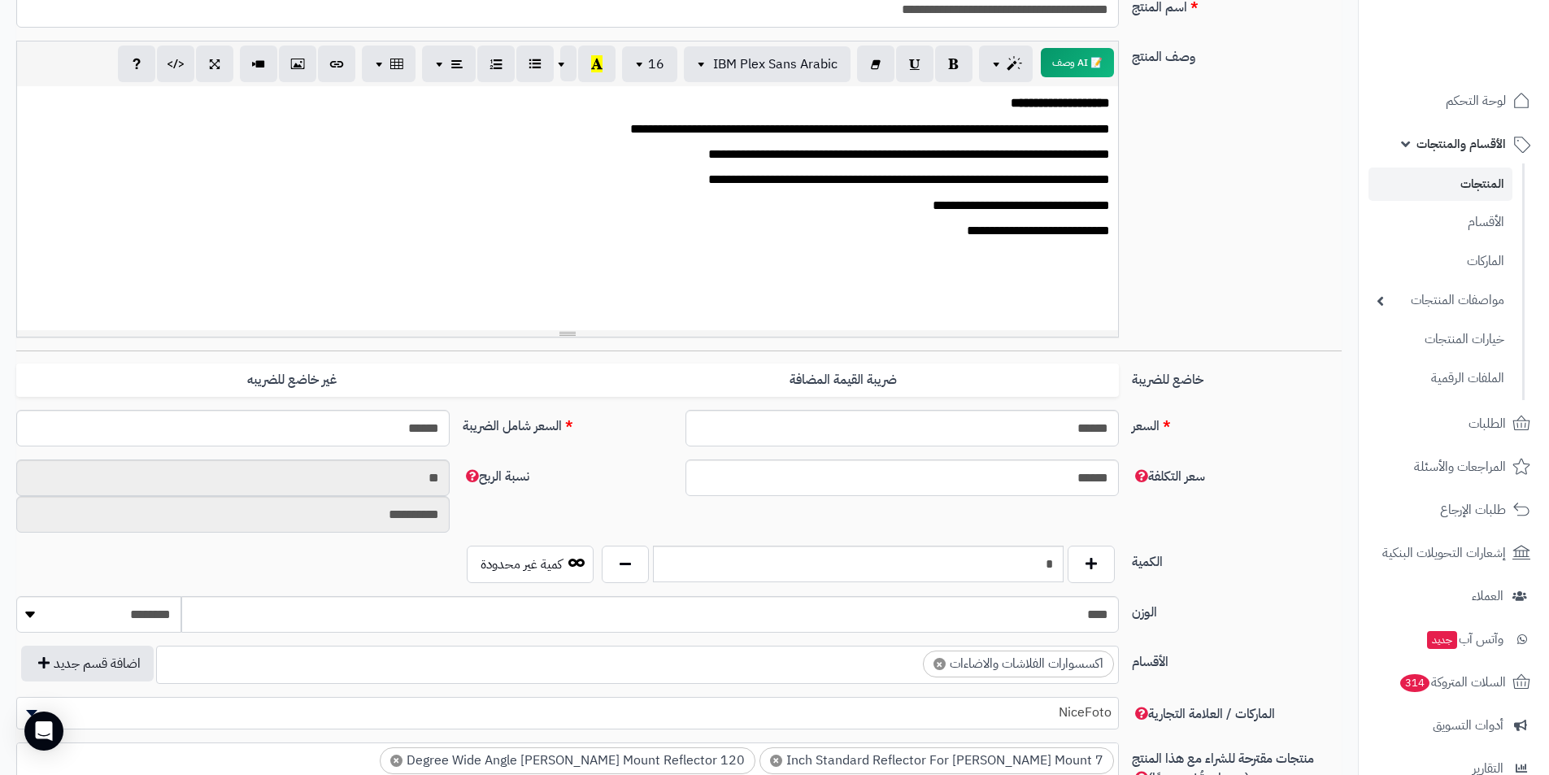
scroll to position [0, 0]
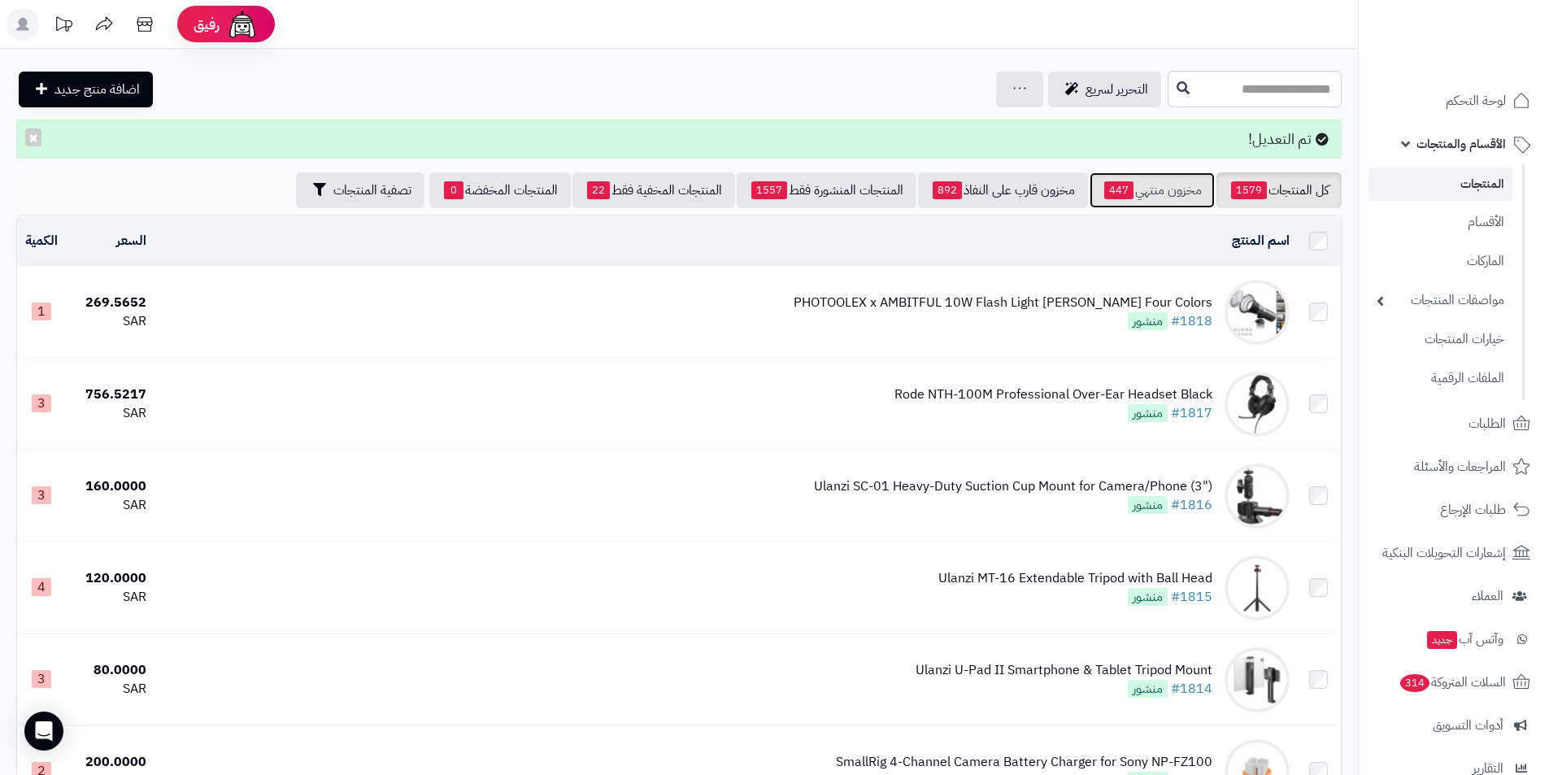
click at [1126, 178] on link "مخزون منتهي 447" at bounding box center [1152, 190] width 125 height 36
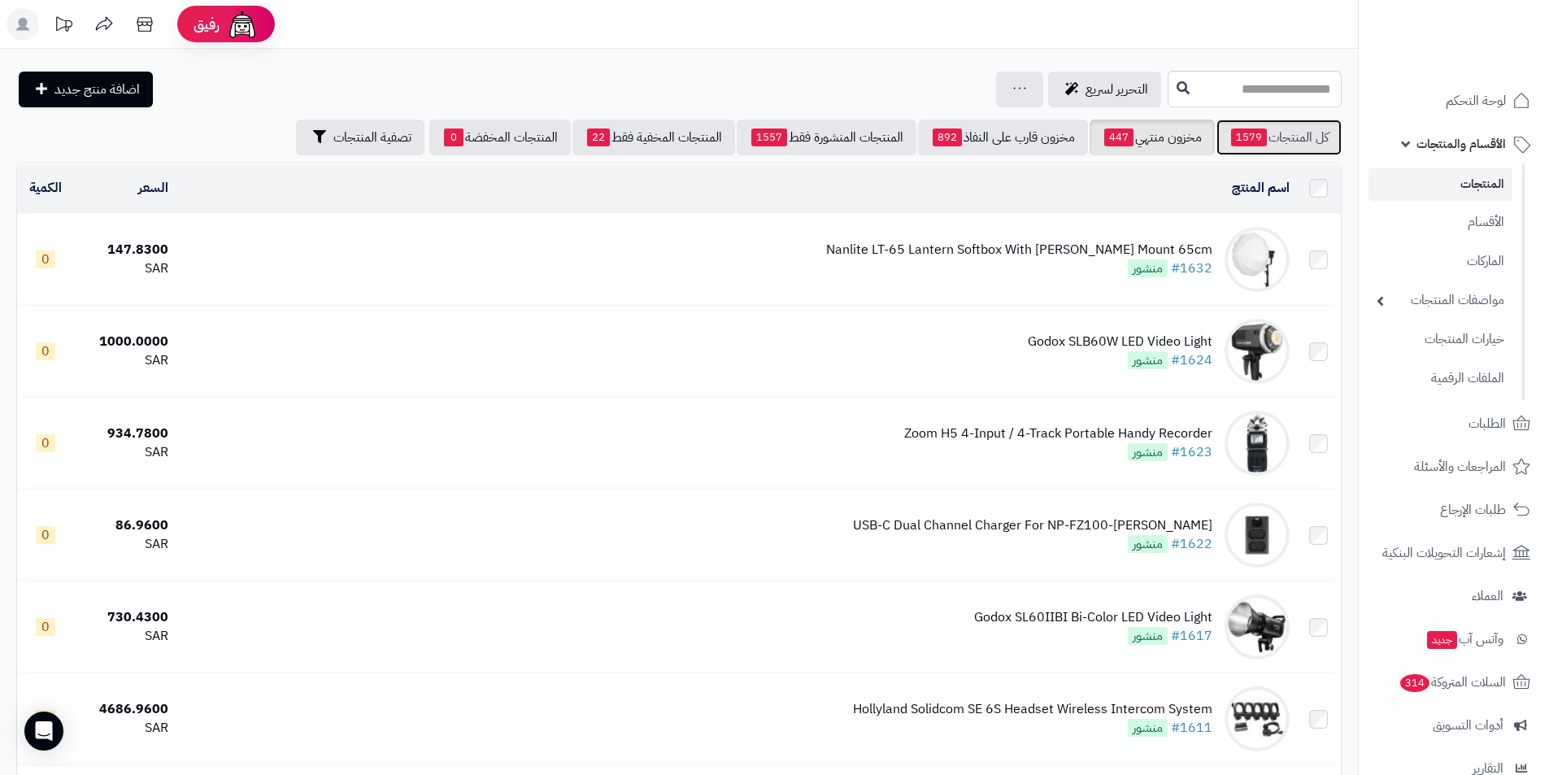
click at [1254, 137] on span "1579" at bounding box center [1249, 138] width 36 height 18
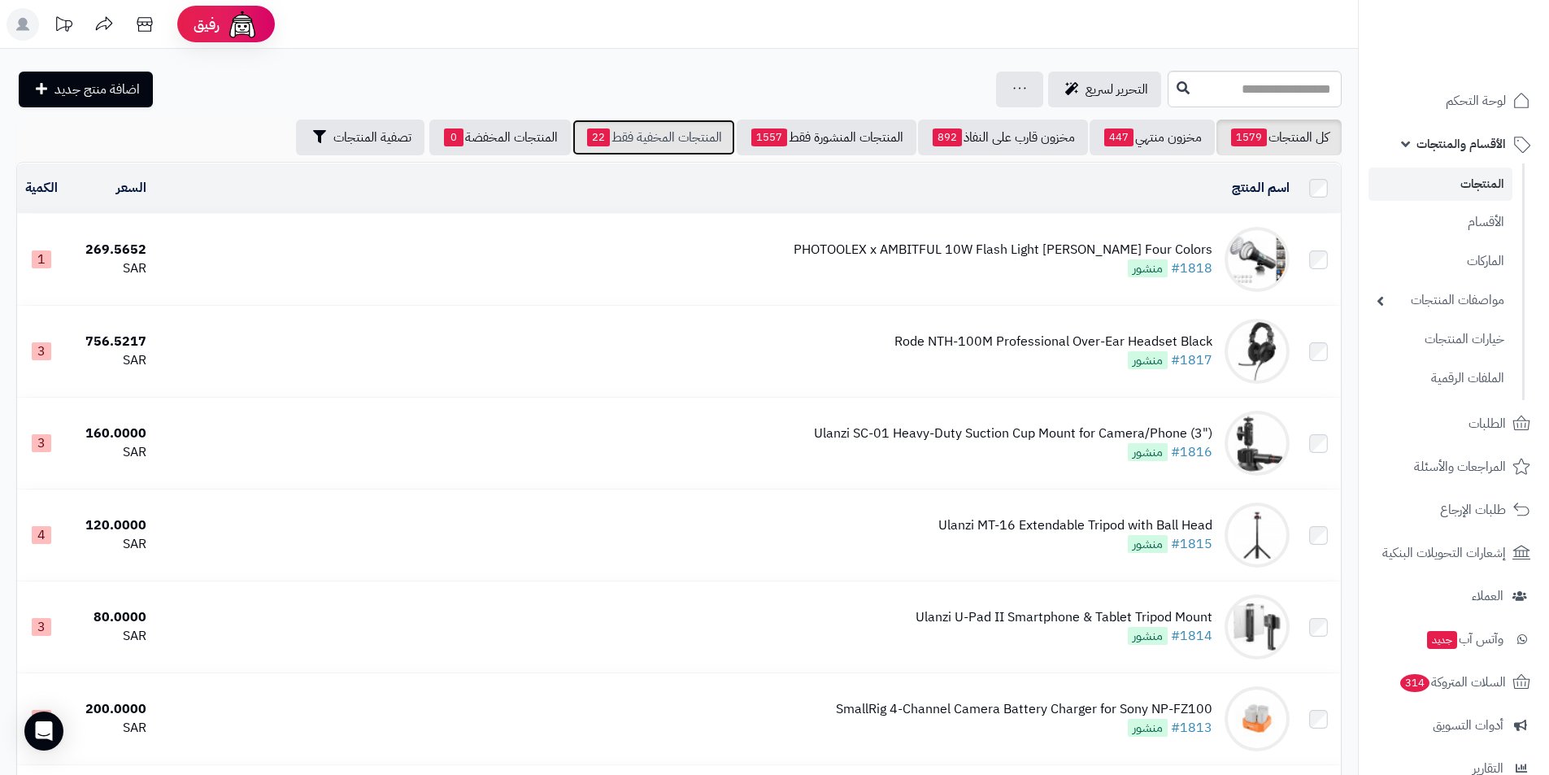
click at [631, 145] on link "المنتجات المخفية فقط 22" at bounding box center [654, 138] width 163 height 36
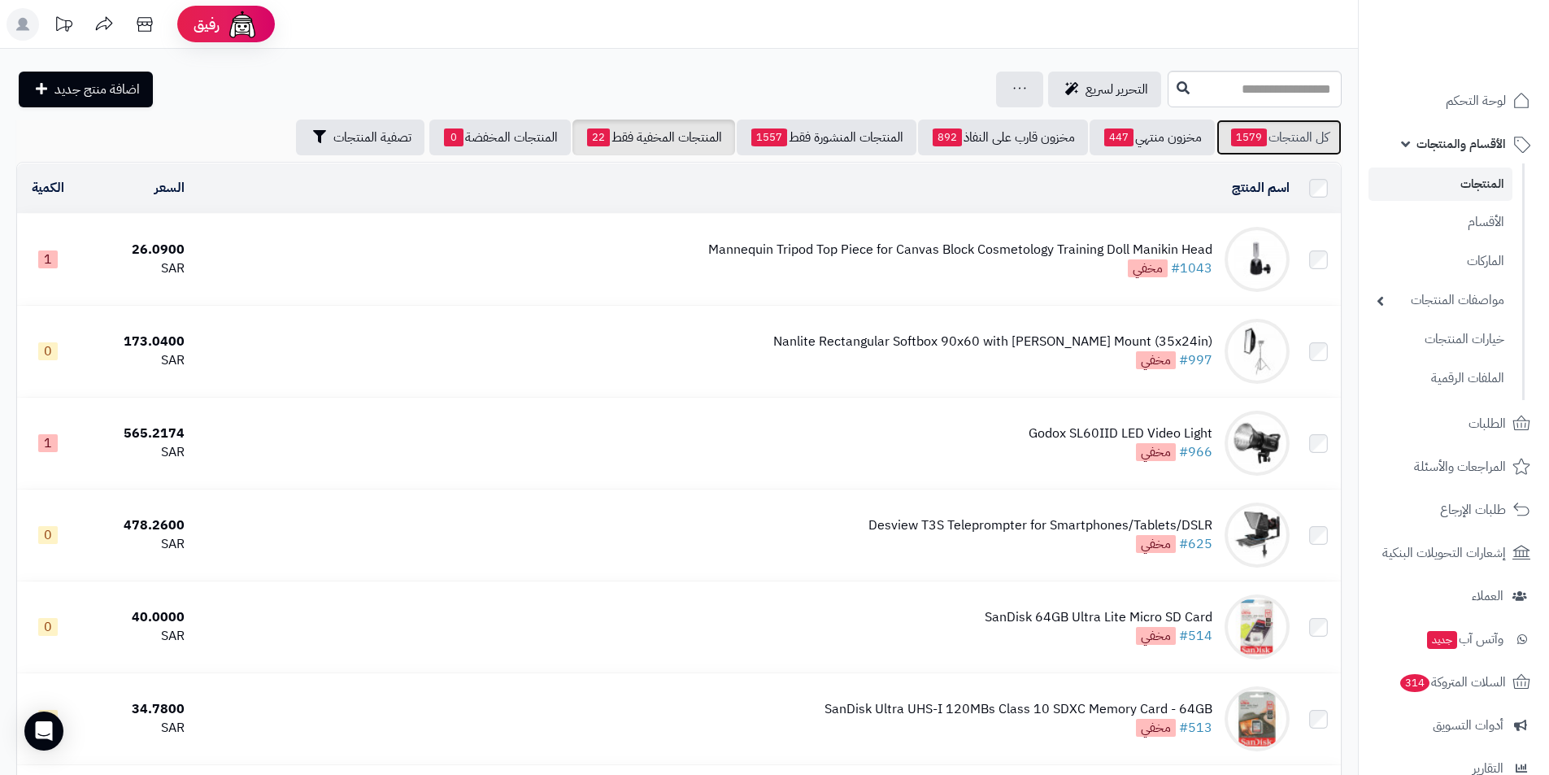
click at [1265, 138] on link "كل المنتجات 1579" at bounding box center [1279, 138] width 125 height 36
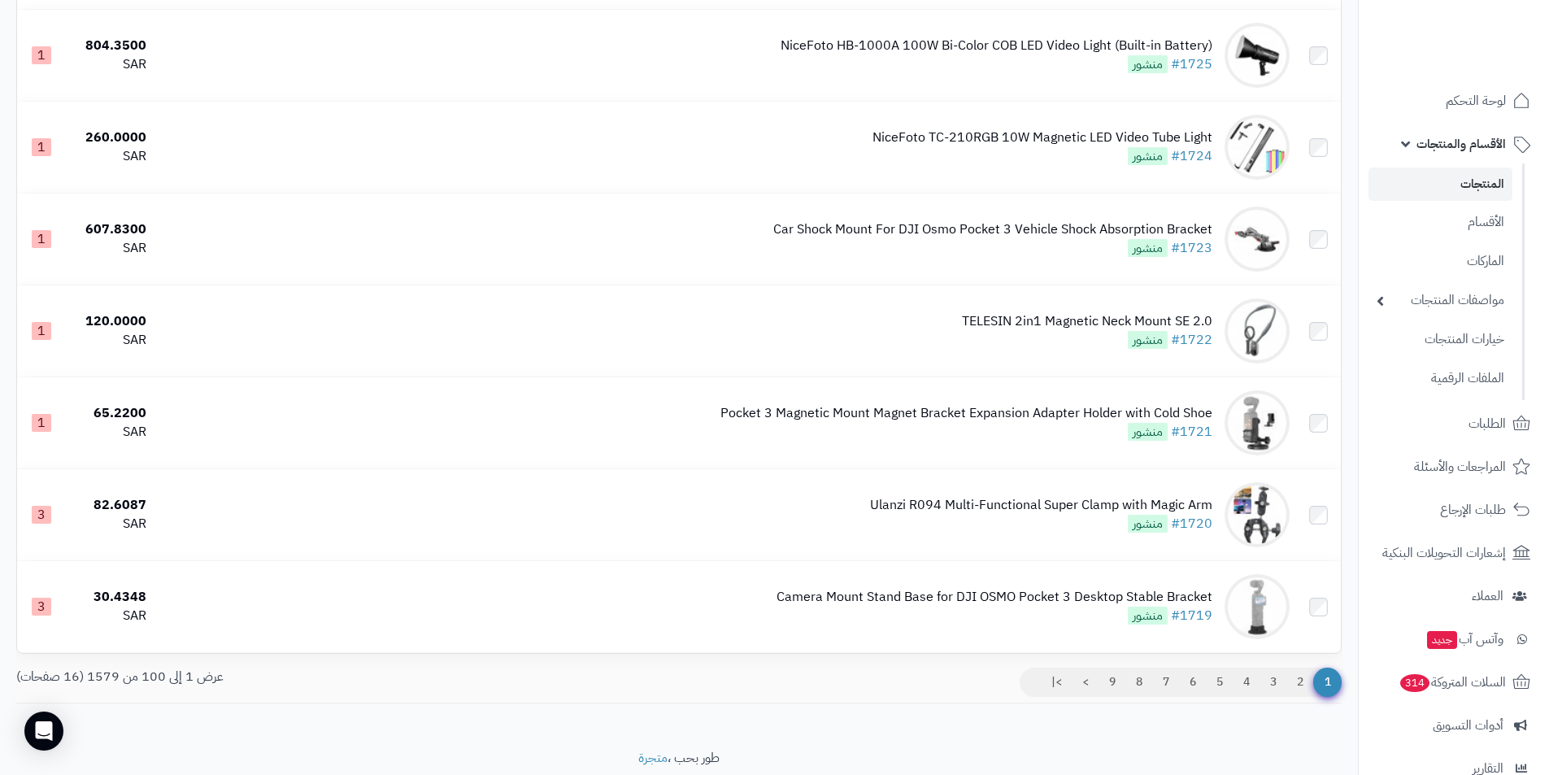
scroll to position [8804, 0]
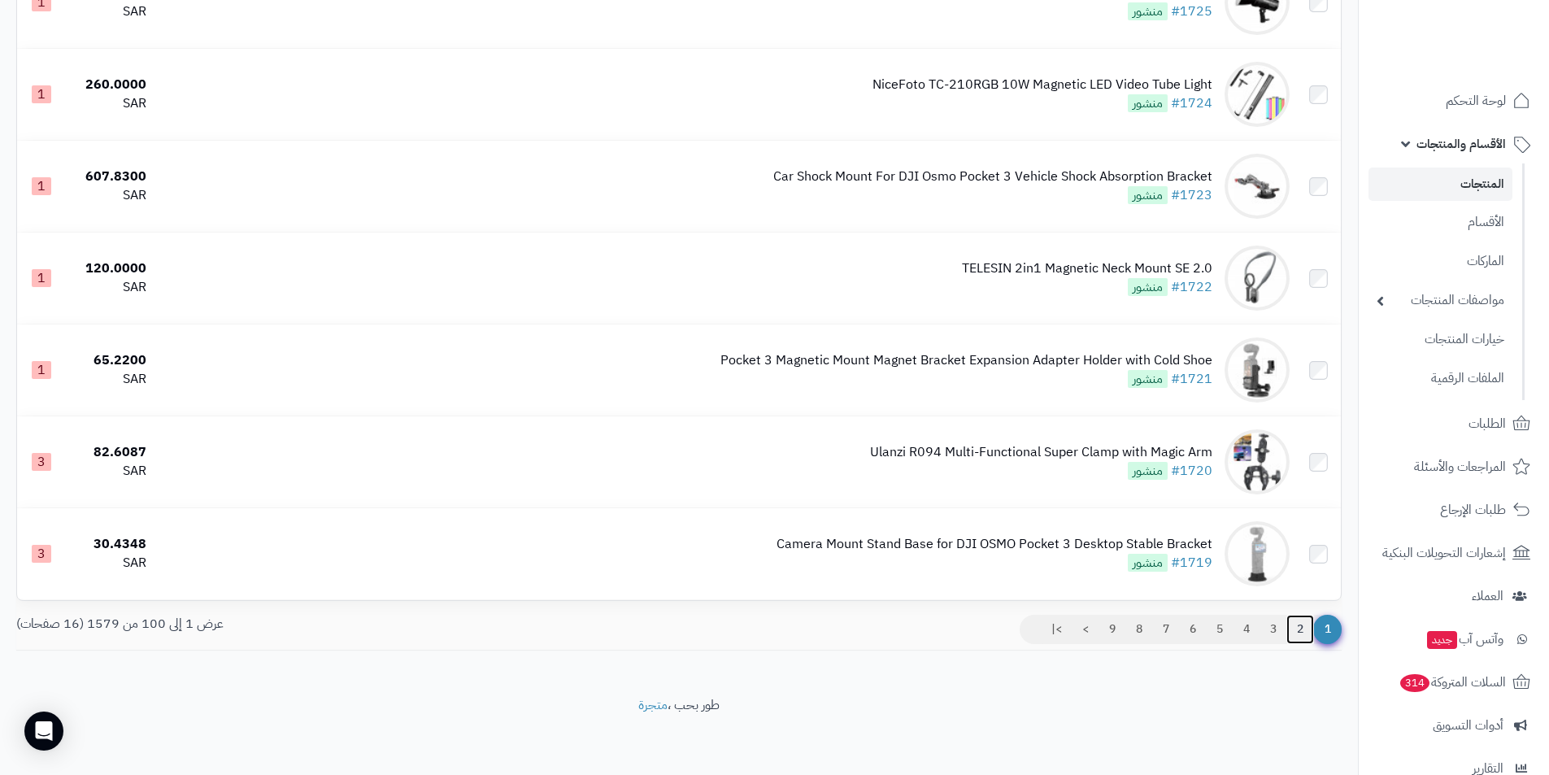
click at [1297, 629] on link "2" at bounding box center [1301, 629] width 28 height 29
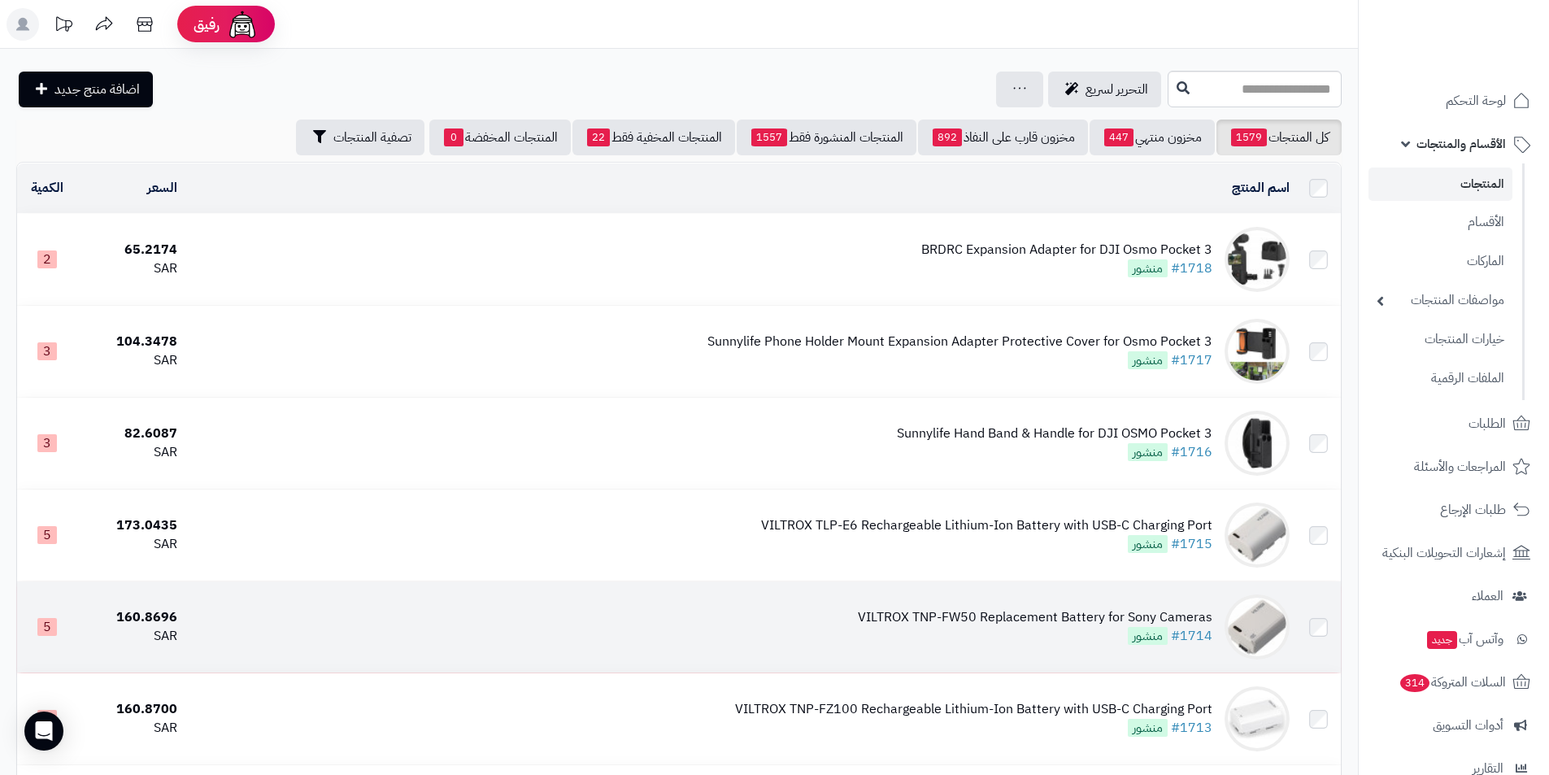
click at [1082, 602] on td "VILTROX TNP-FW50 Replacement Battery for Sony Cameras #1714 منشور" at bounding box center [740, 627] width 1113 height 91
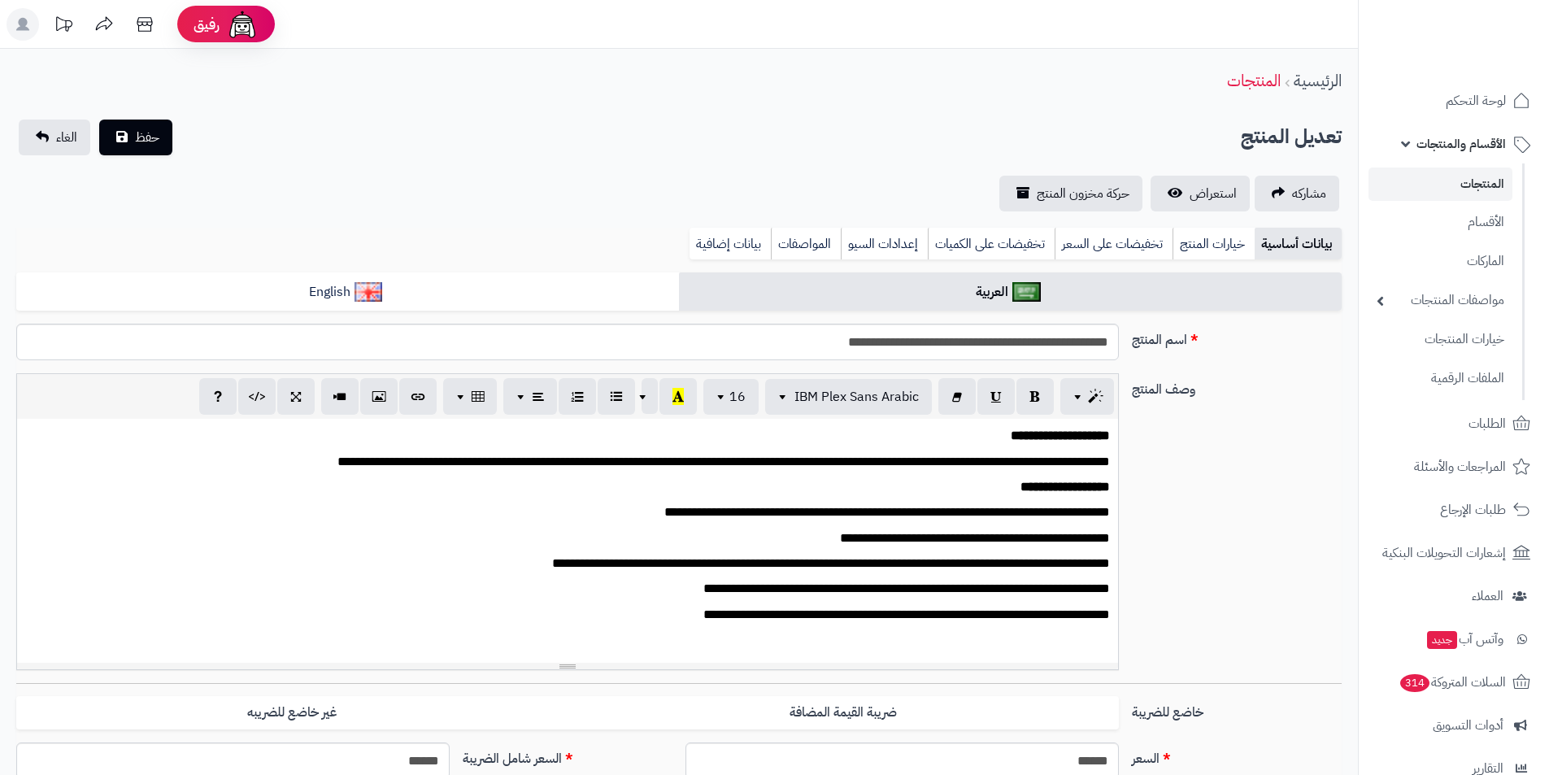
scroll to position [134, 0]
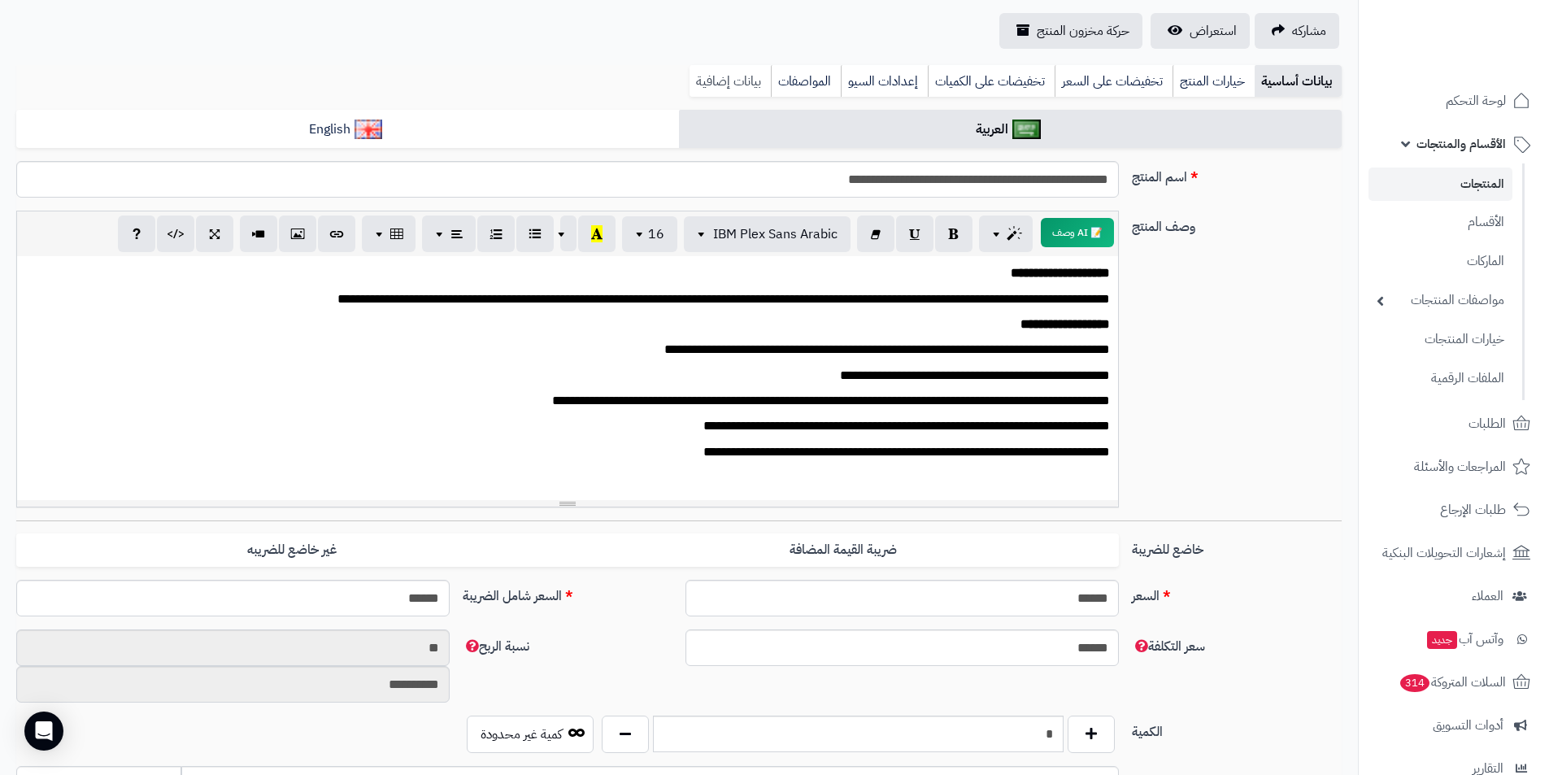
click at [739, 82] on link "بيانات إضافية" at bounding box center [730, 81] width 81 height 33
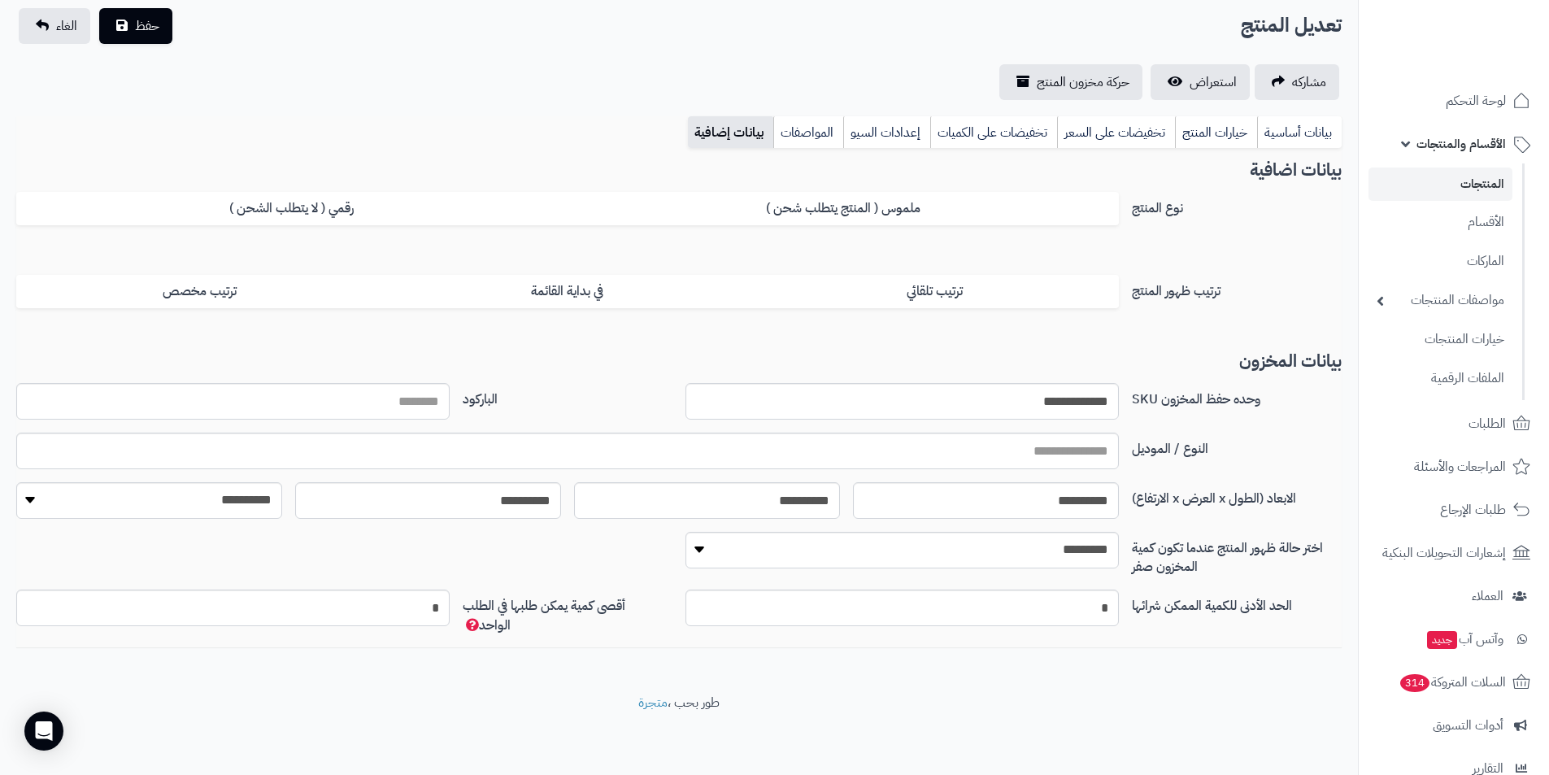
scroll to position [111, 0]
click at [1042, 410] on input "**********" at bounding box center [902, 401] width 433 height 37
click at [1290, 137] on link "بيانات أساسية" at bounding box center [1299, 132] width 85 height 33
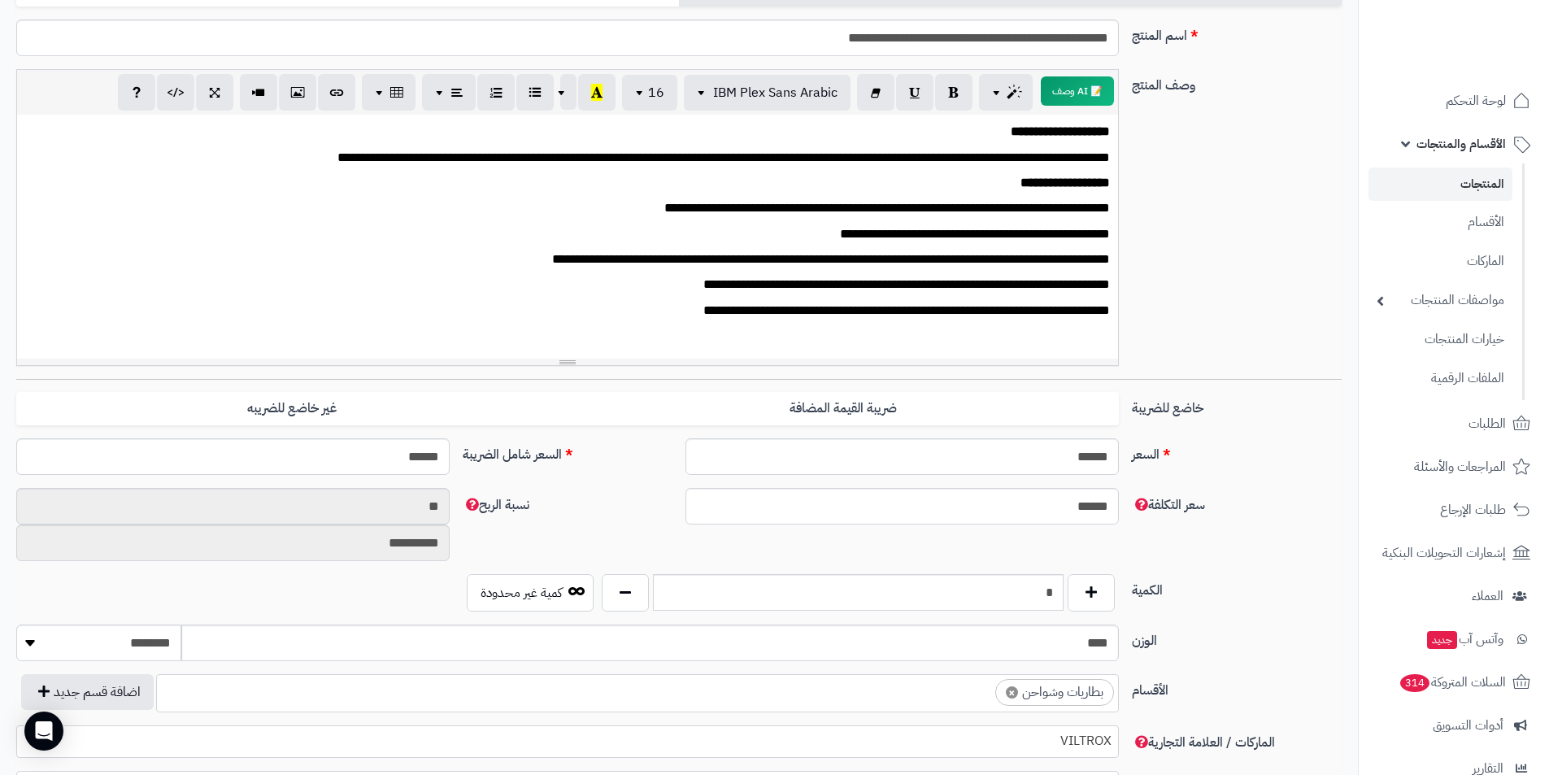
scroll to position [355, 0]
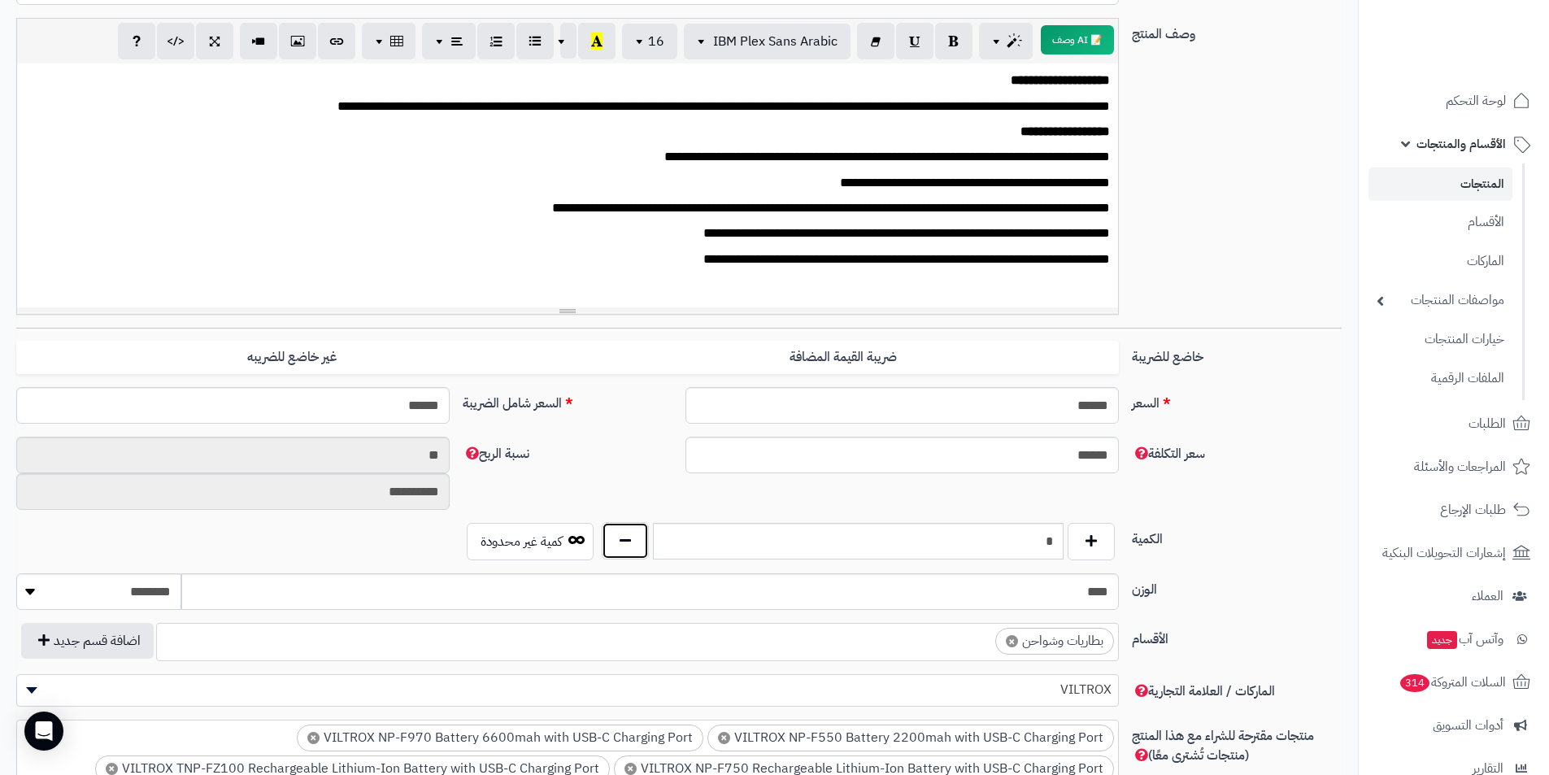
click at [632, 542] on button "button" at bounding box center [625, 540] width 47 height 37
click at [631, 540] on button "button" at bounding box center [625, 540] width 47 height 37
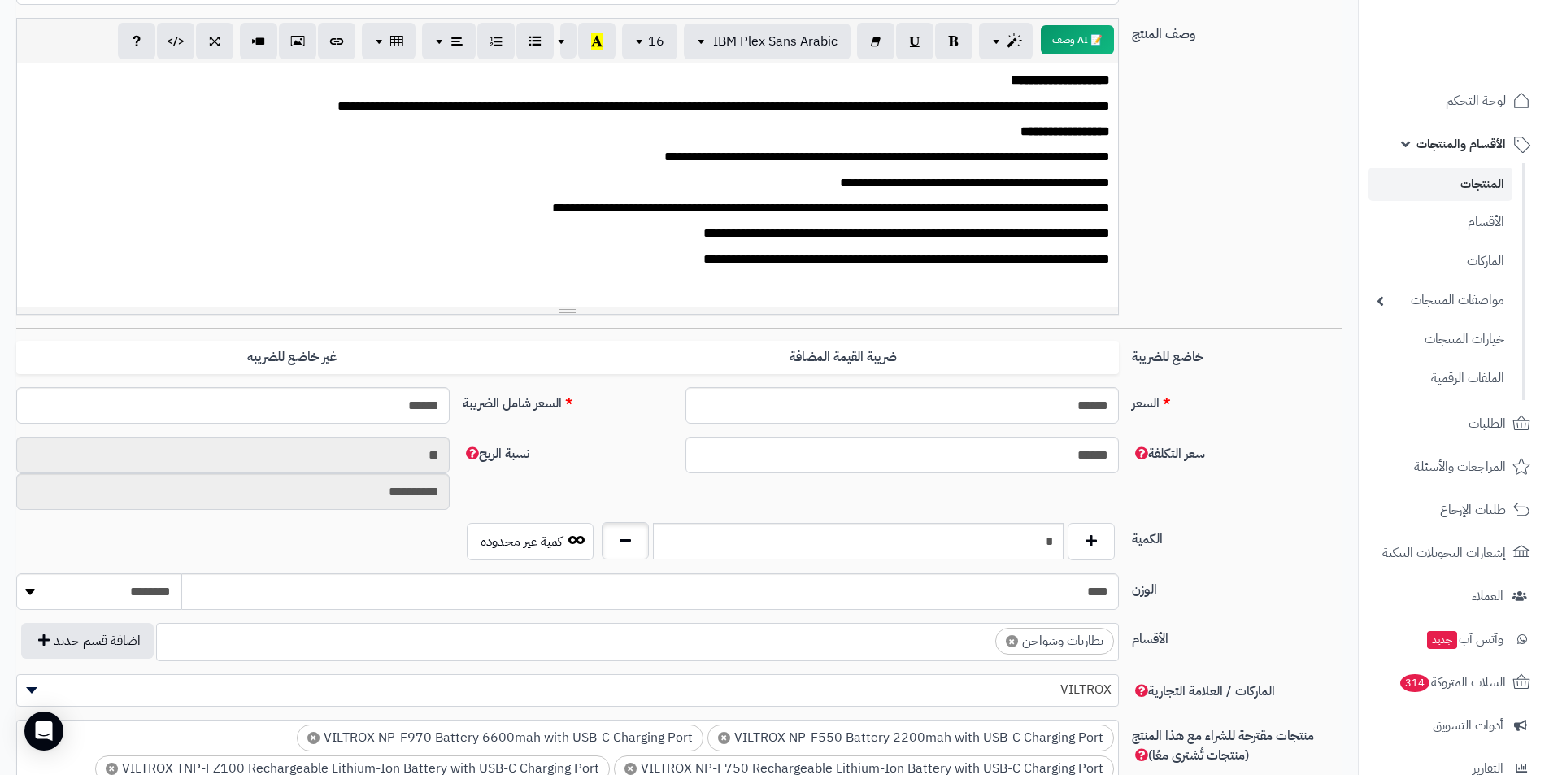
type input "*"
click at [631, 540] on button "button" at bounding box center [625, 540] width 47 height 37
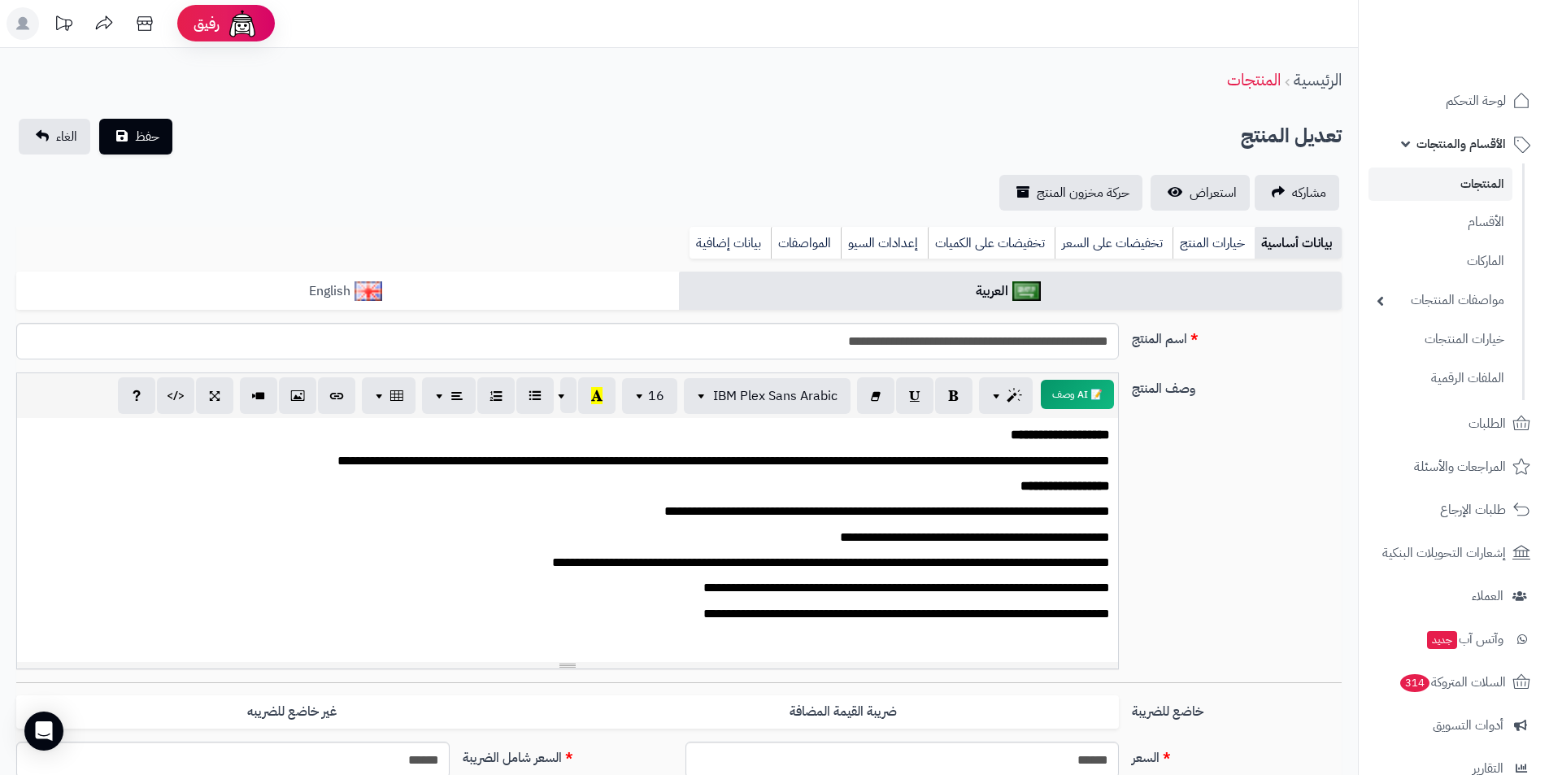
scroll to position [0, 0]
click at [157, 142] on span "حفظ" at bounding box center [147, 137] width 24 height 20
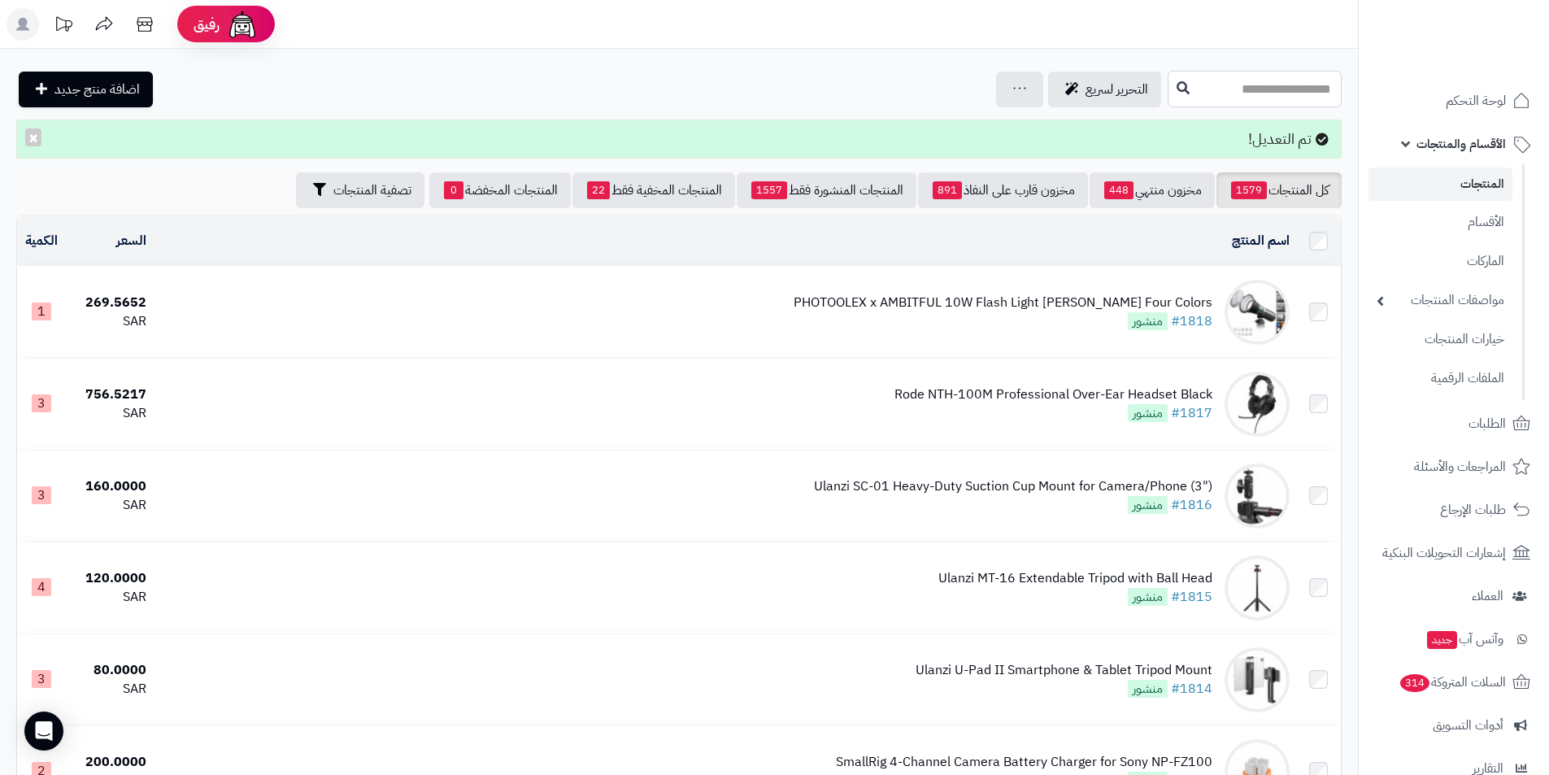
click at [1178, 97] on input "text" at bounding box center [1255, 89] width 174 height 37
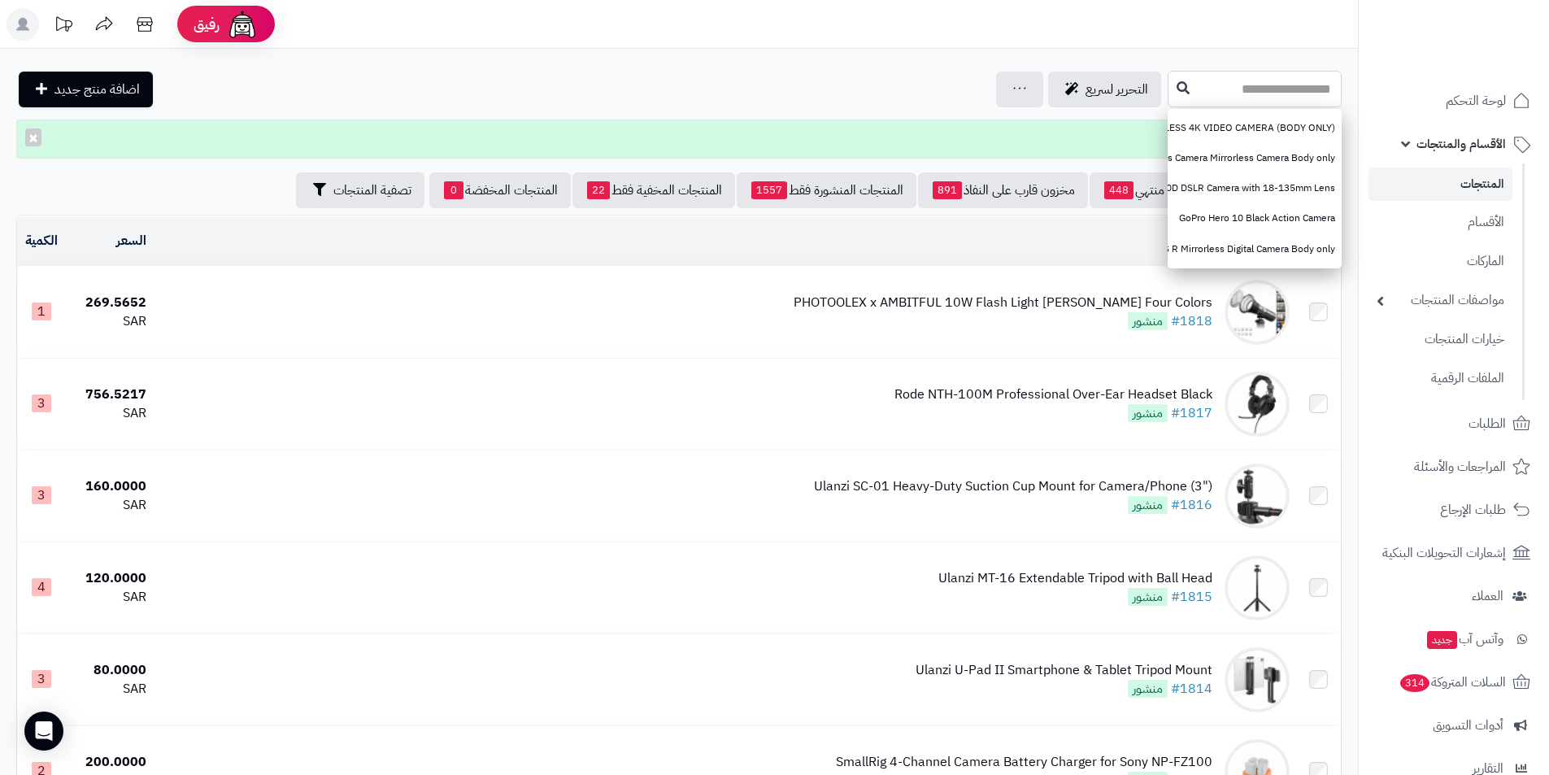
paste input "**********"
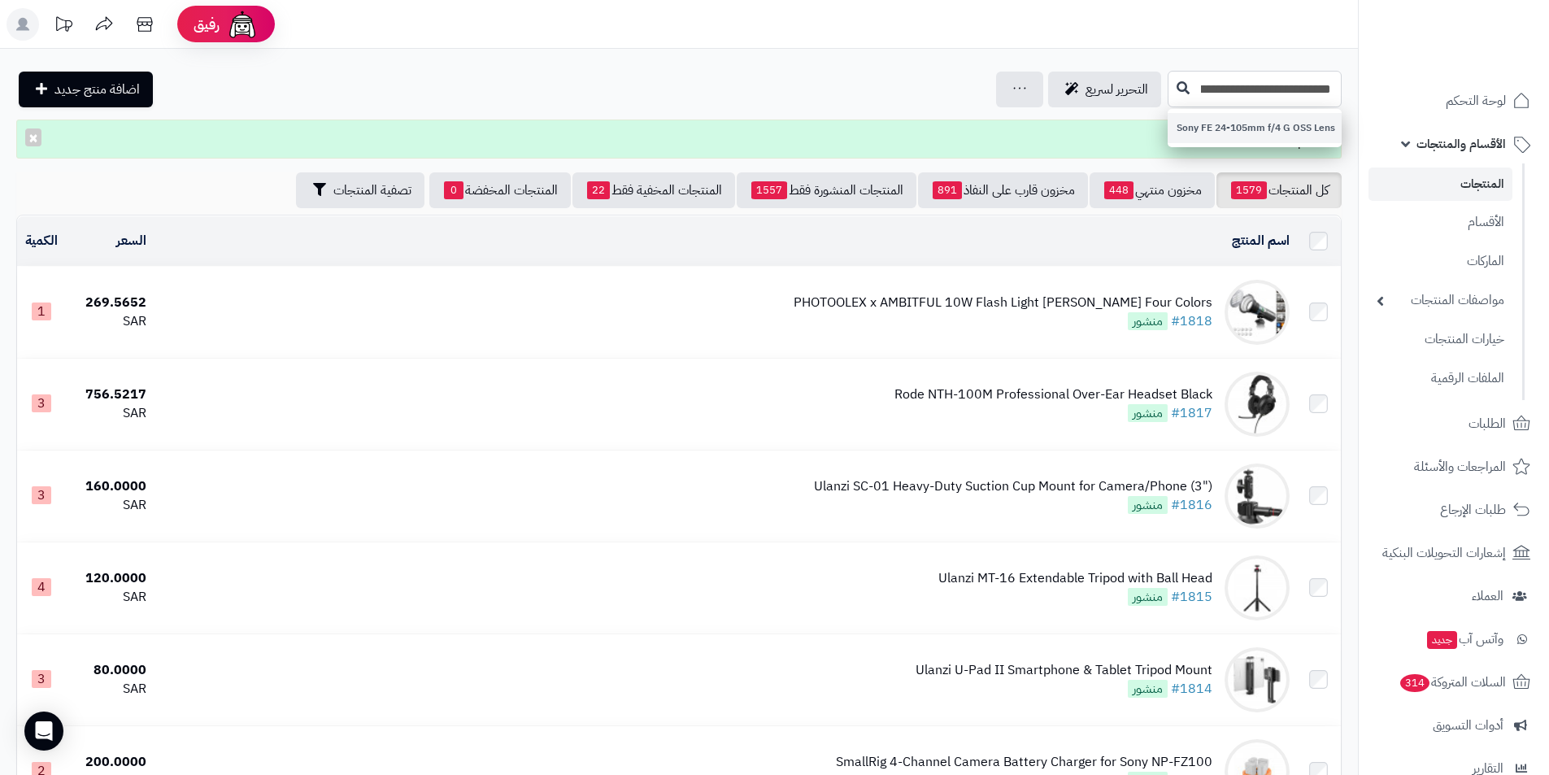
type input "**********"
click at [1192, 120] on link "Sony FE 24-105mm f/4 G OSS Lens" at bounding box center [1255, 128] width 174 height 30
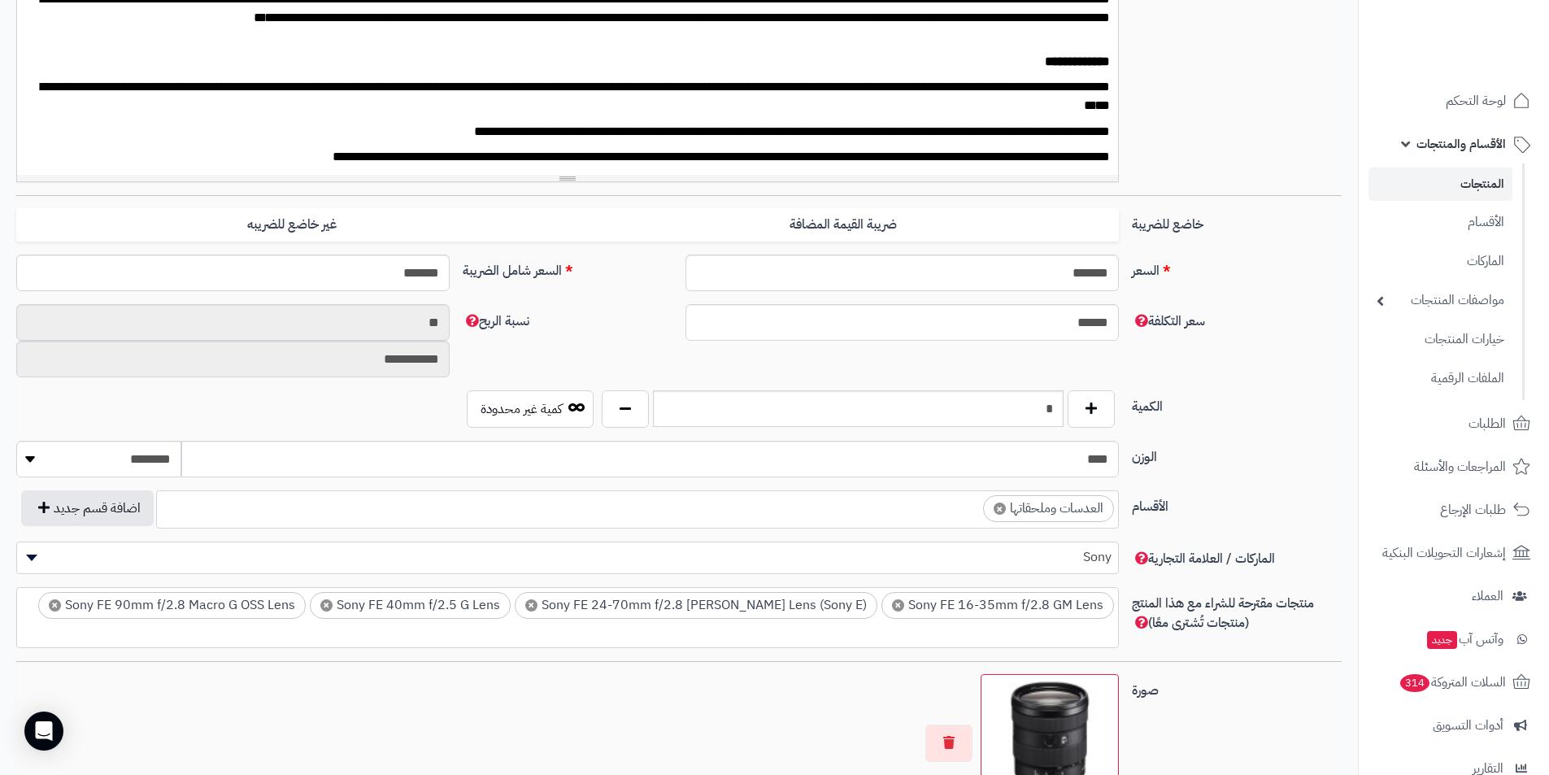
scroll to position [569, 0]
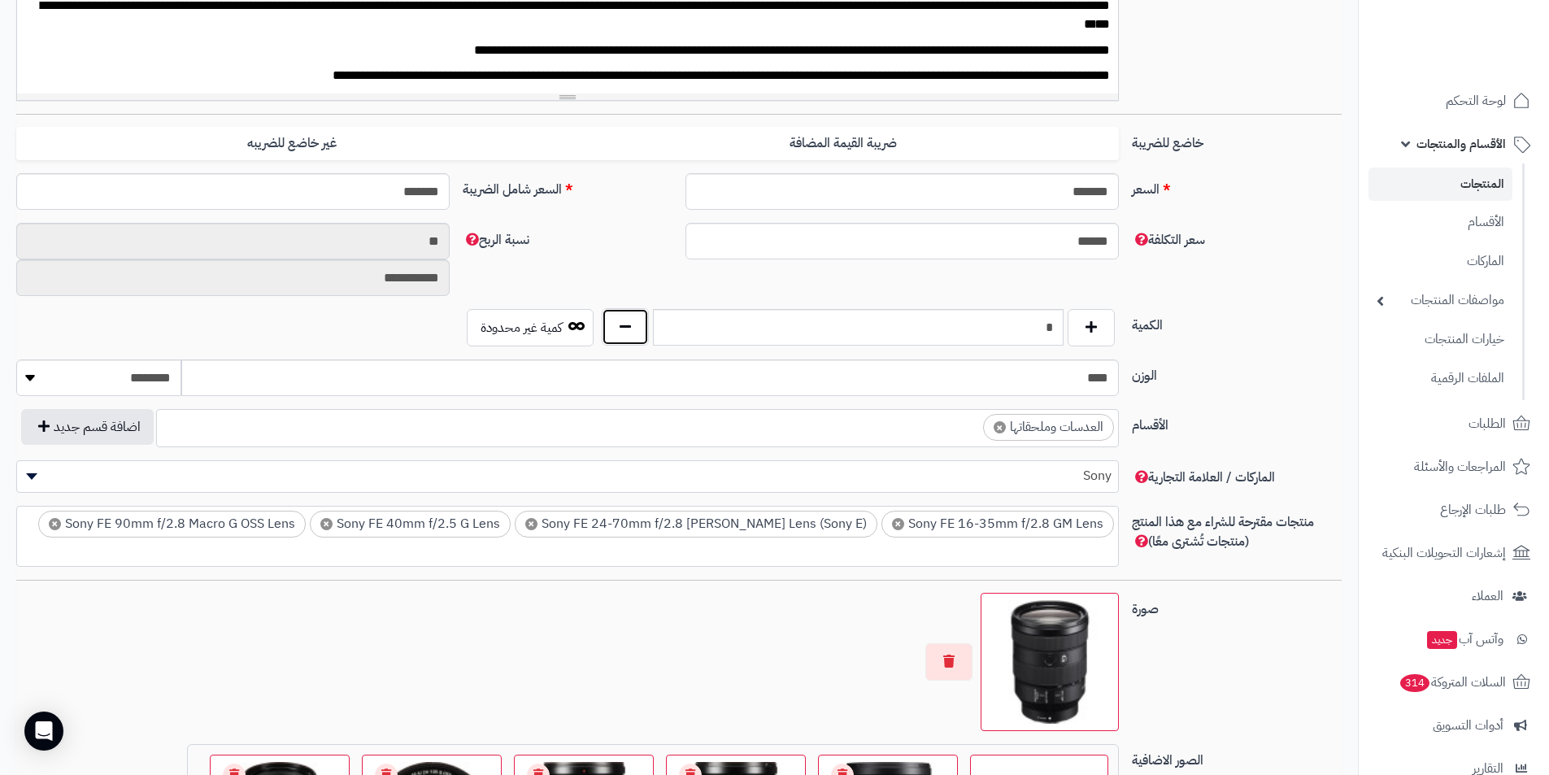
click at [630, 329] on button "button" at bounding box center [625, 326] width 47 height 37
type input "*"
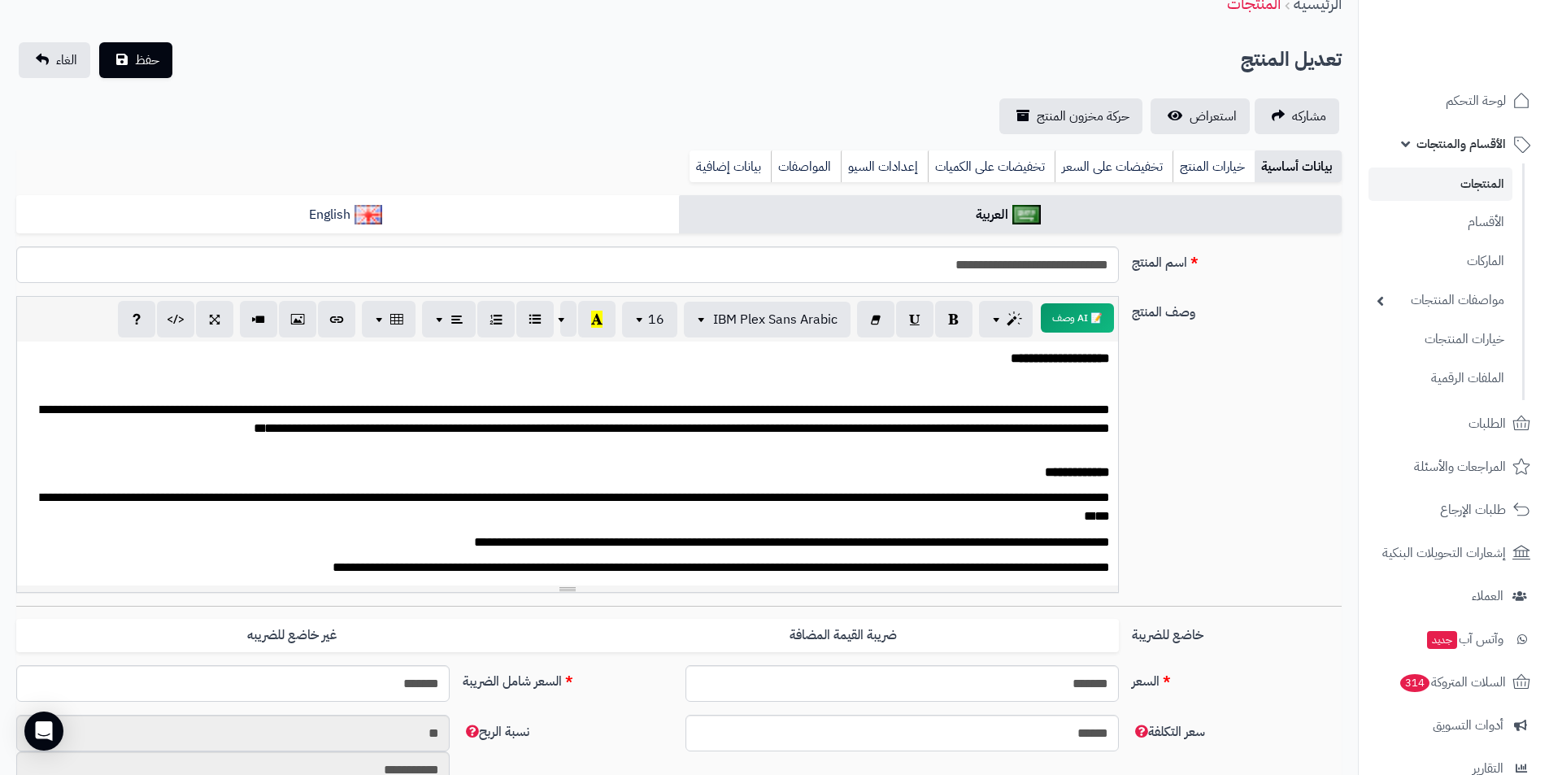
scroll to position [0, 0]
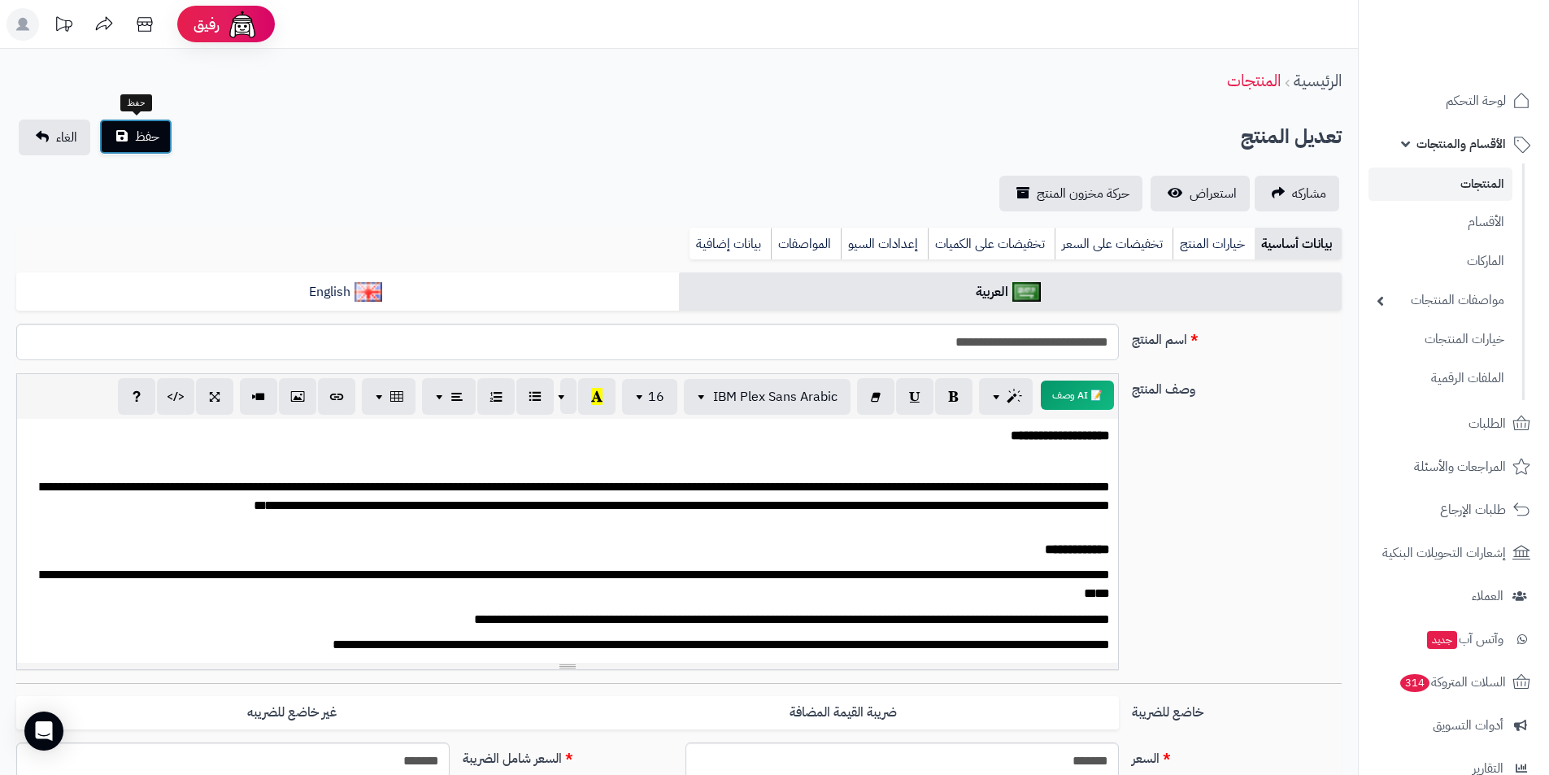
click at [155, 139] on span "حفظ" at bounding box center [147, 137] width 24 height 20
